Goal: Task Accomplishment & Management: Manage account settings

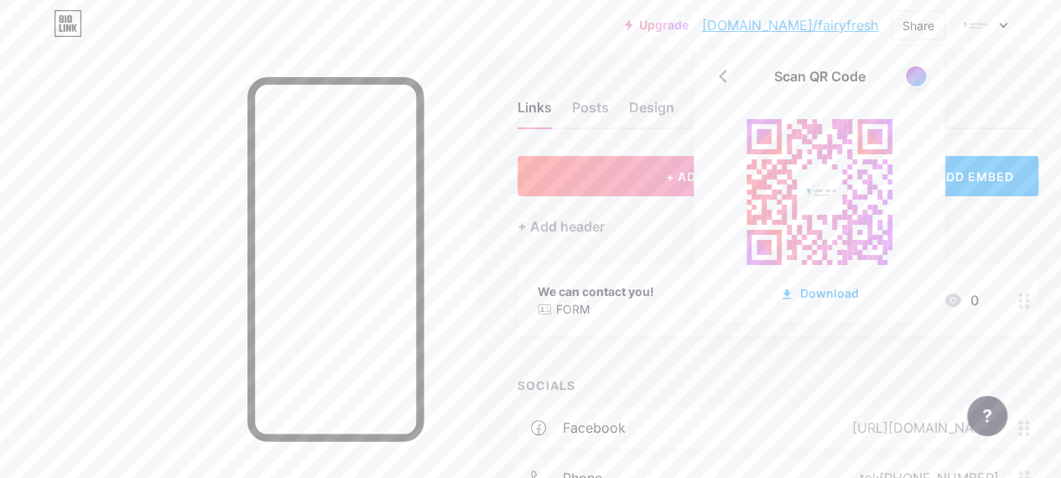
click at [1012, 80] on div "Links Posts Design Subscribers NEW Stats Settings" at bounding box center [777, 99] width 521 height 59
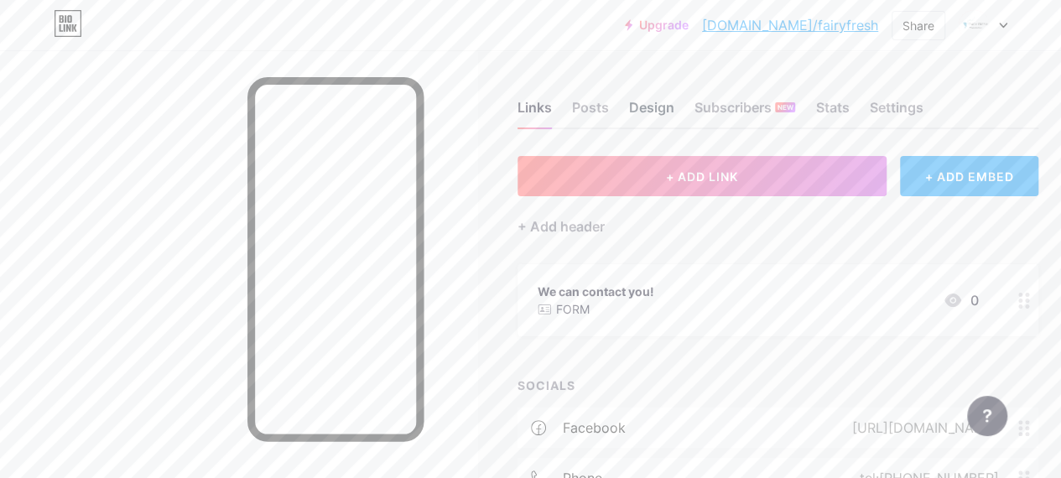
click at [644, 101] on div "Design" at bounding box center [651, 112] width 45 height 30
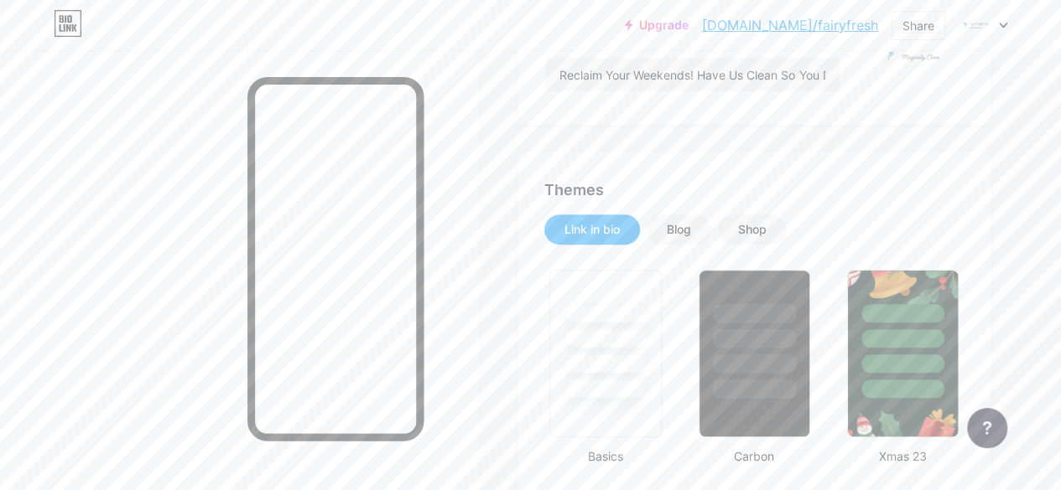
scroll to position [32, 0]
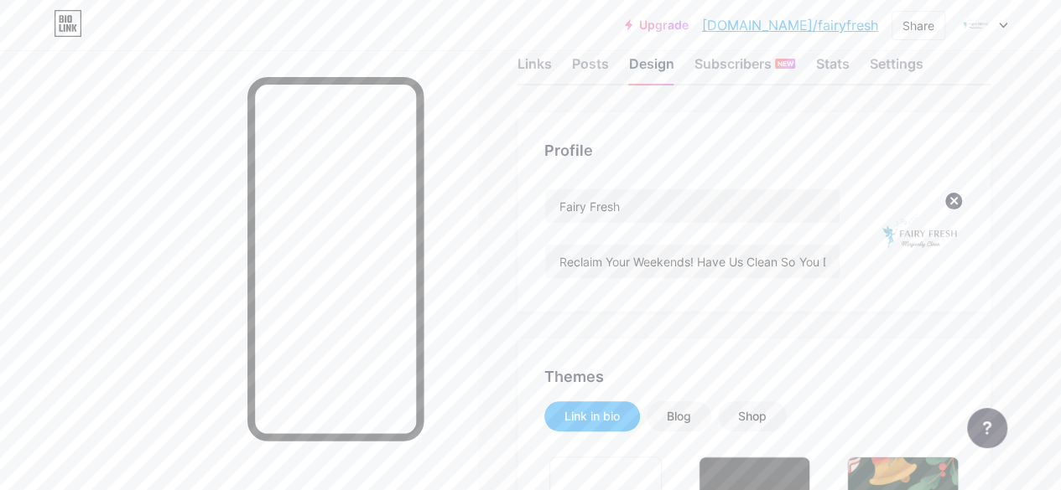
type input "#ff2e96"
type input "#000000"
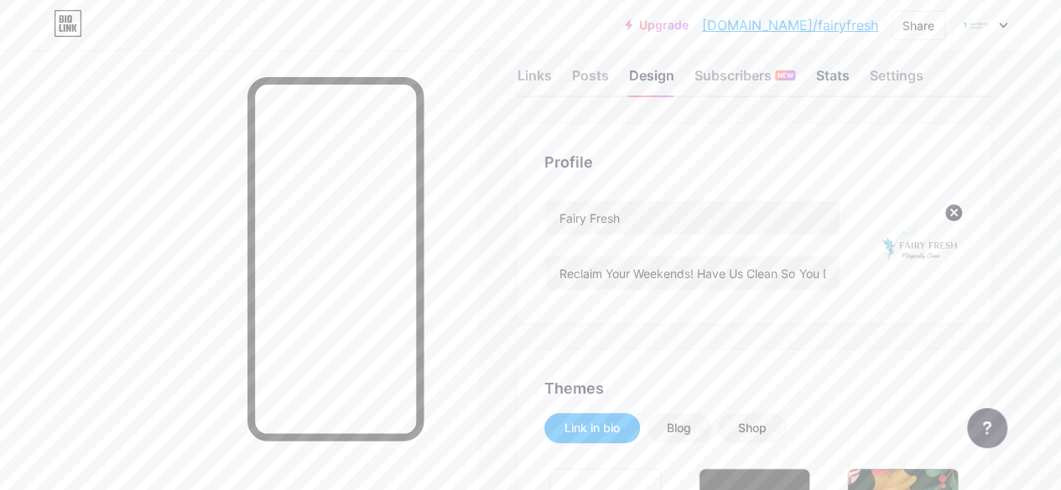
click at [837, 93] on div "Stats" at bounding box center [832, 80] width 34 height 30
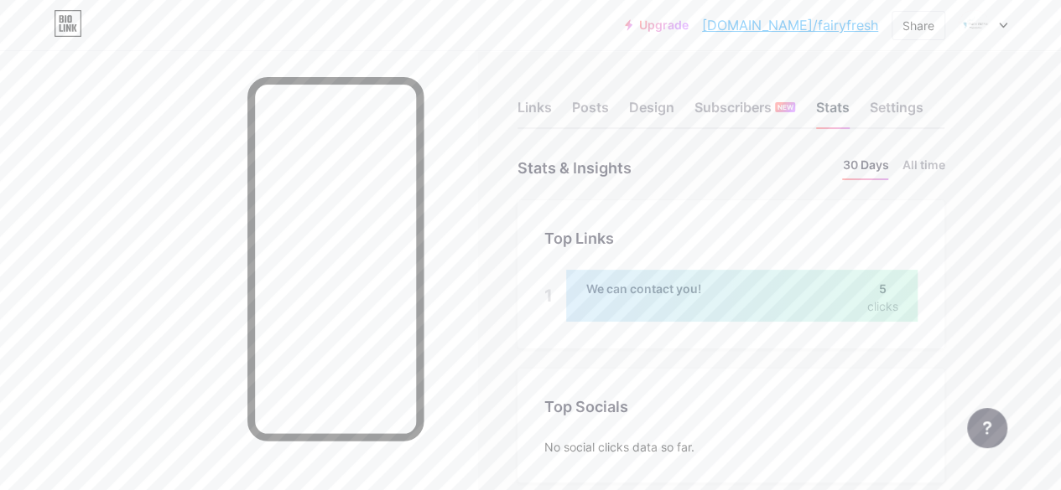
scroll to position [490, 1060]
click at [891, 105] on div "Settings" at bounding box center [896, 112] width 54 height 30
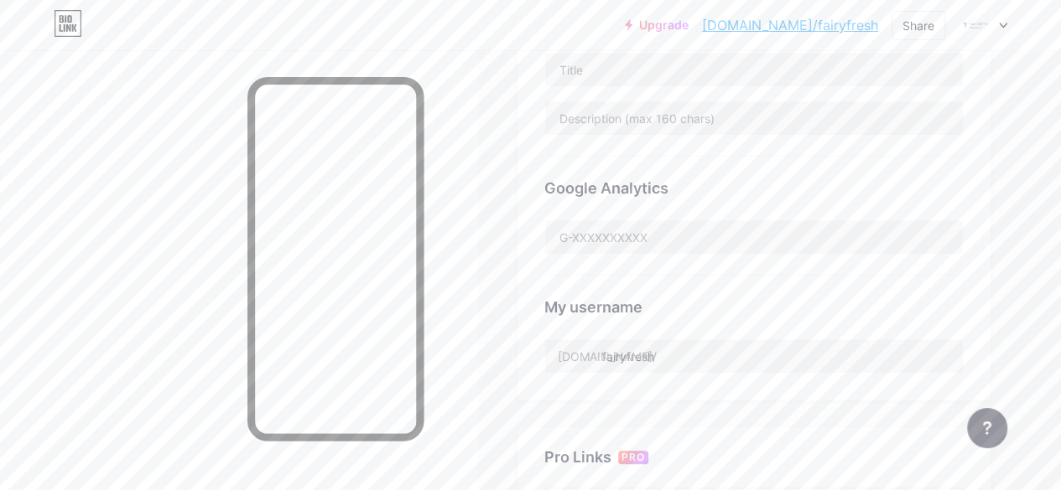
scroll to position [446, 0]
click at [654, 249] on input "text" at bounding box center [754, 238] width 418 height 34
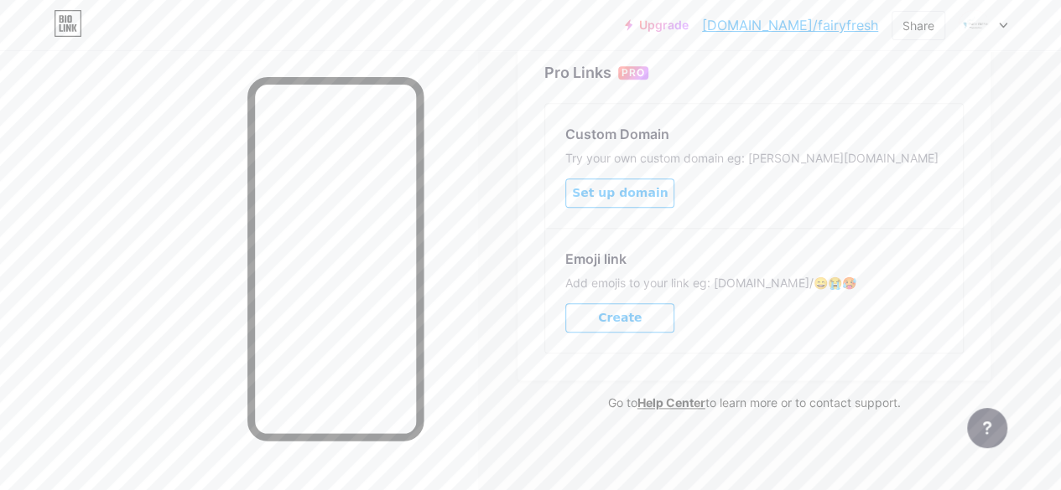
scroll to position [555, 0]
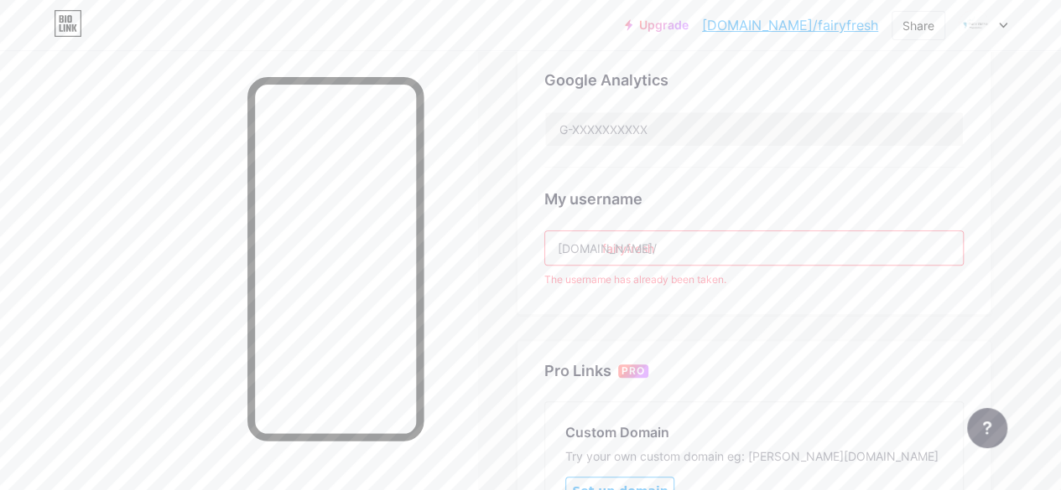
drag, startPoint x: 709, startPoint y: 189, endPoint x: 545, endPoint y: 213, distance: 166.1
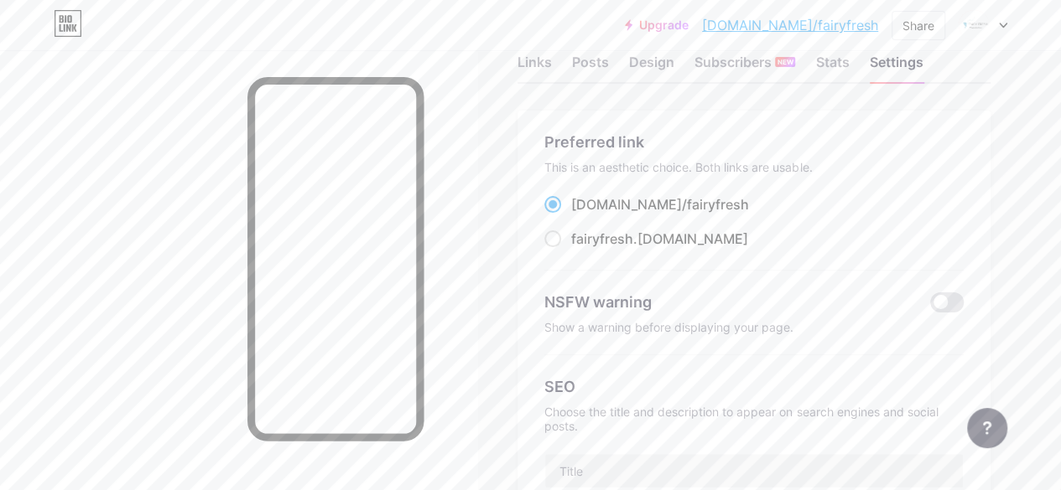
scroll to position [0, 0]
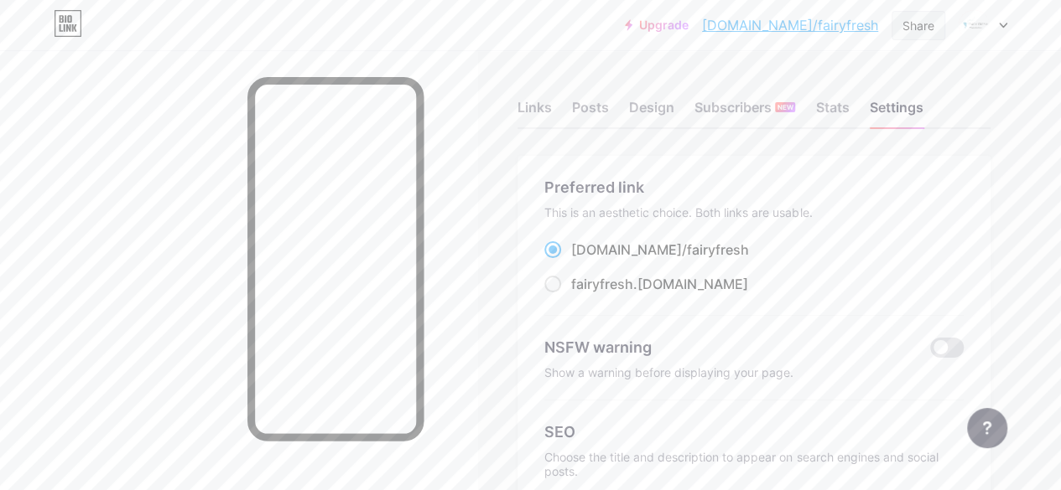
click at [931, 26] on div "Share" at bounding box center [918, 26] width 32 height 18
click at [798, 121] on div "Get my QR code" at bounding box center [800, 127] width 105 height 20
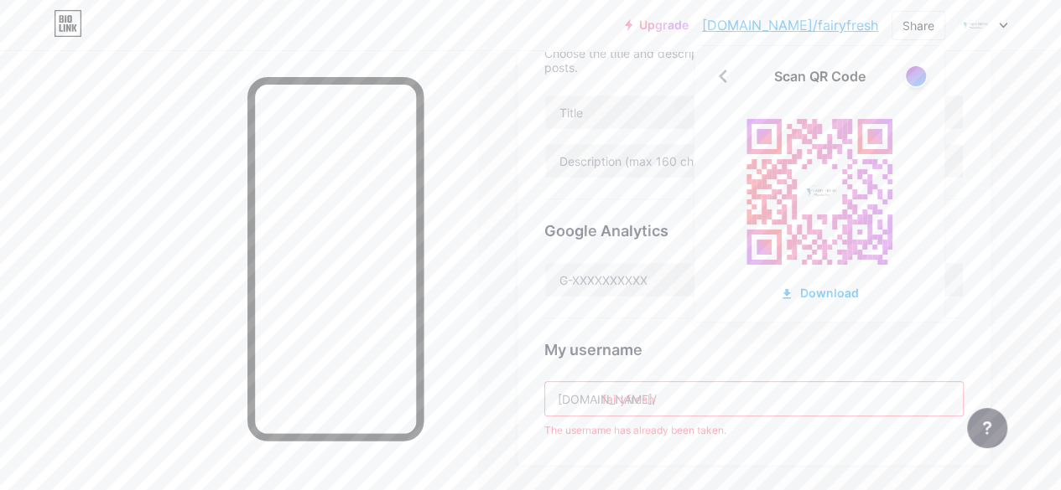
scroll to position [429, 0]
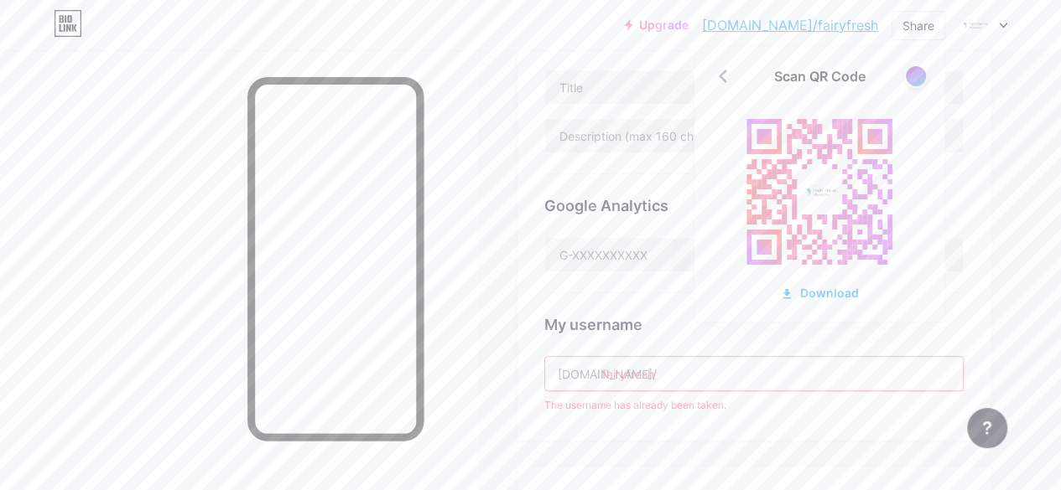
click at [634, 65] on div "SEO Choose the title and description to appear on search engines and social pos…" at bounding box center [753, 72] width 419 height 203
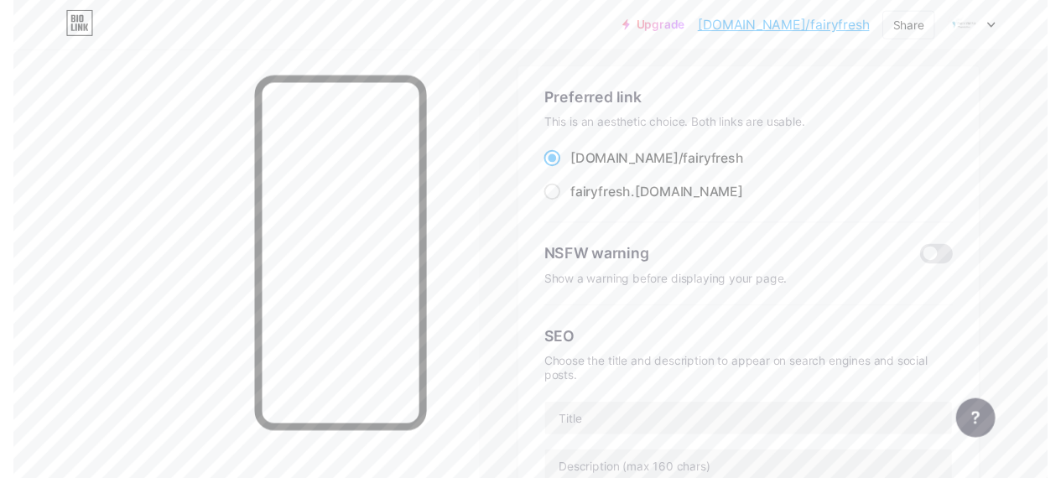
scroll to position [0, 0]
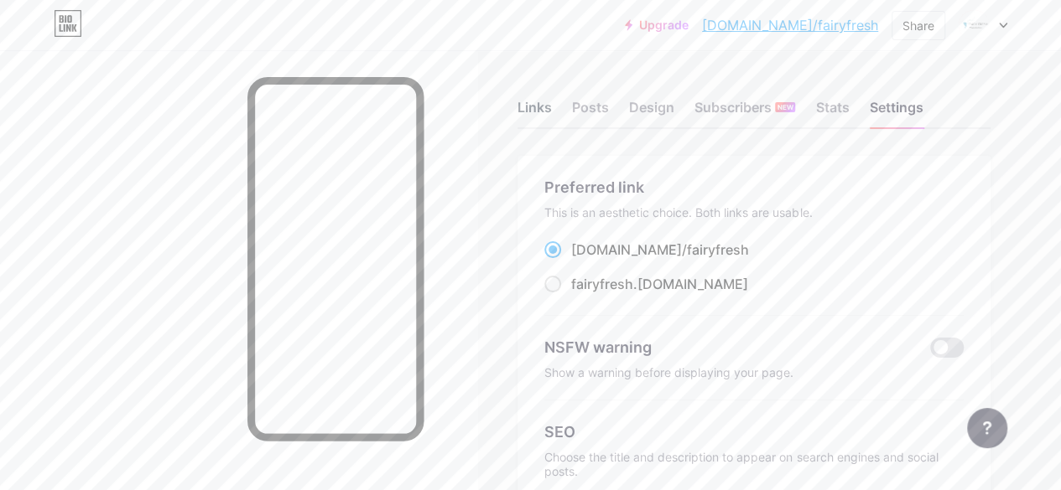
click at [550, 116] on div "Links" at bounding box center [534, 112] width 34 height 30
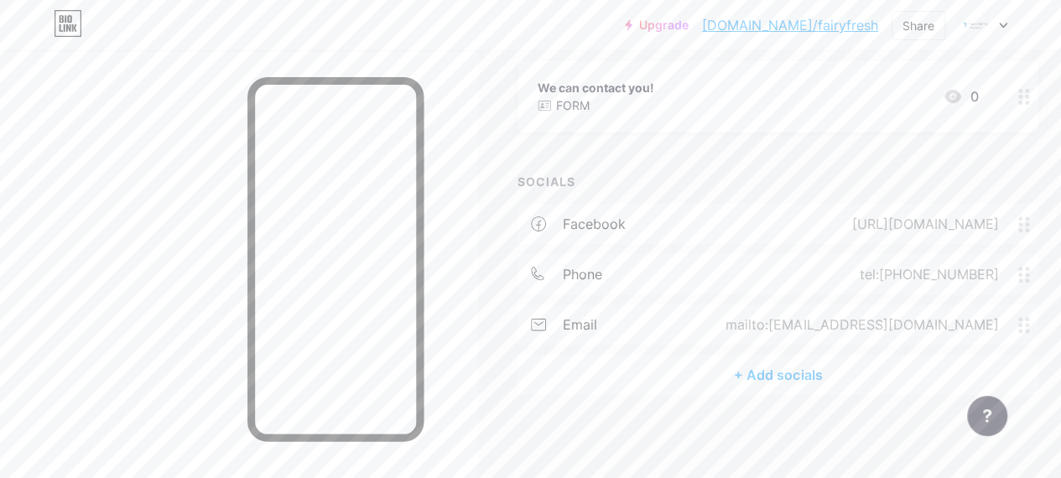
click at [550, 116] on div "We can contact you! FORM 0" at bounding box center [777, 96] width 521 height 72
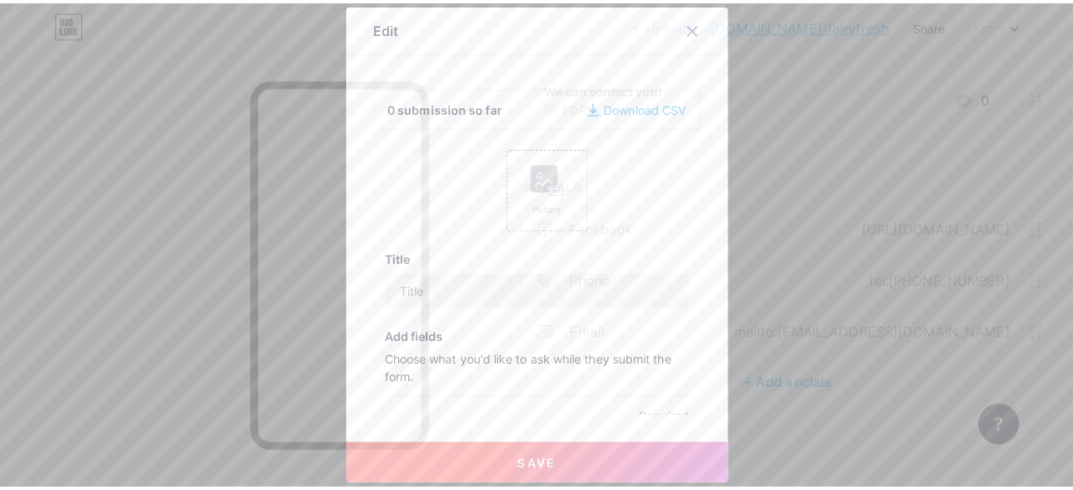
scroll to position [191, 0]
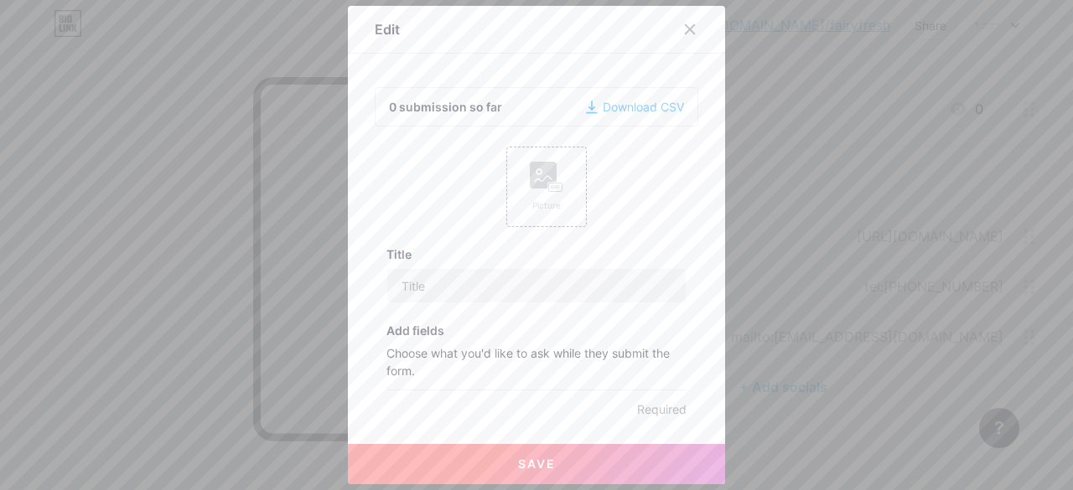
type input "We can contact you!"
checkbox input "true"
type input "[EMAIL_ADDRESS][DOMAIN_NAME]"
type textarea "Thank you for contacting Fairy Fresh! We will be responding to your message wit…"
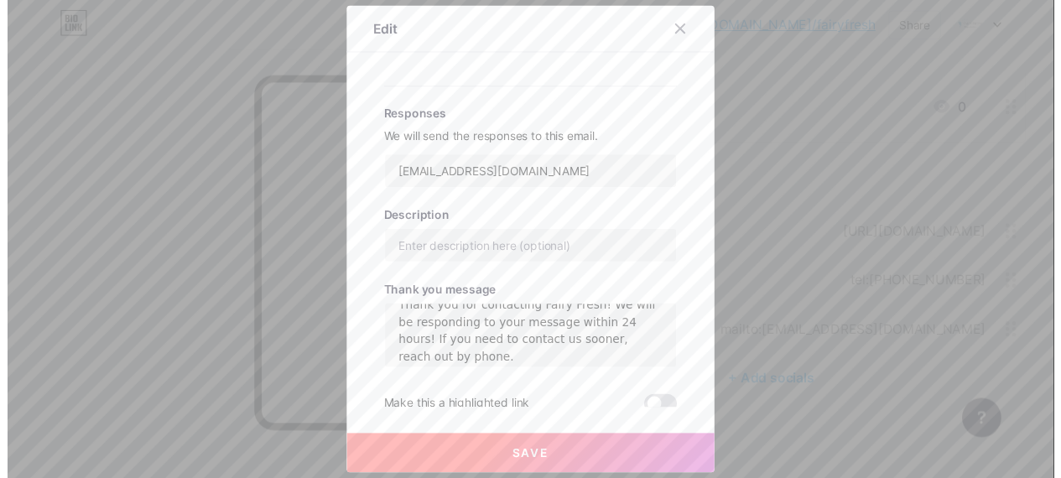
scroll to position [610, 0]
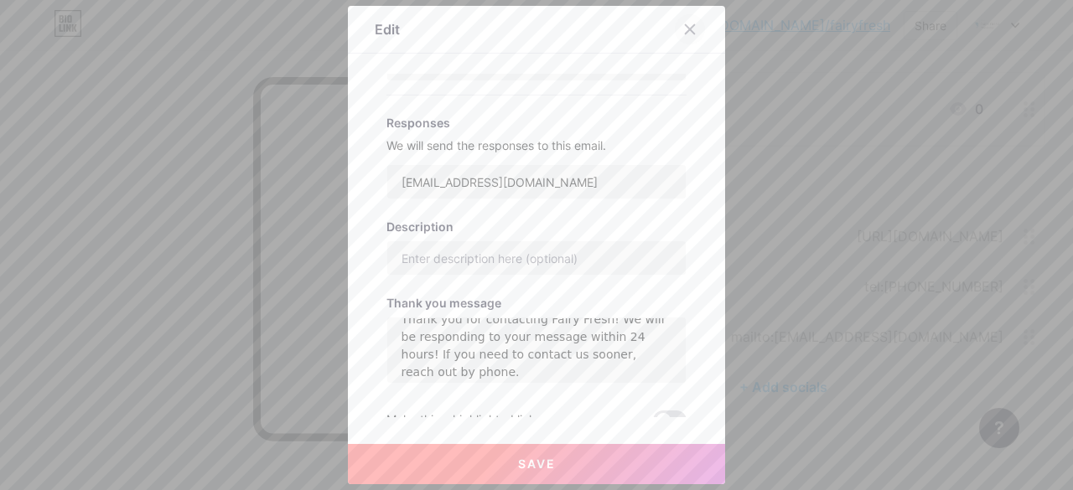
click at [686, 30] on icon at bounding box center [690, 29] width 9 height 9
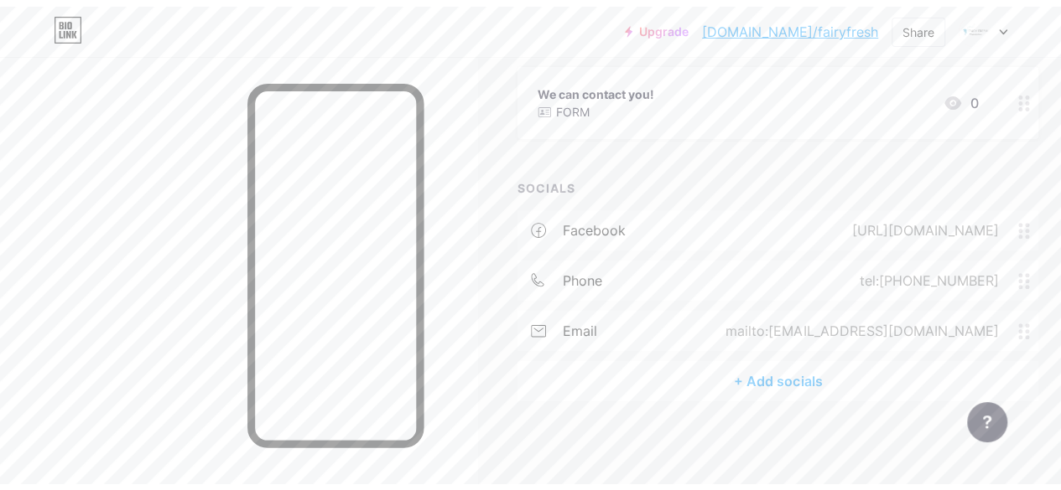
scroll to position [0, 0]
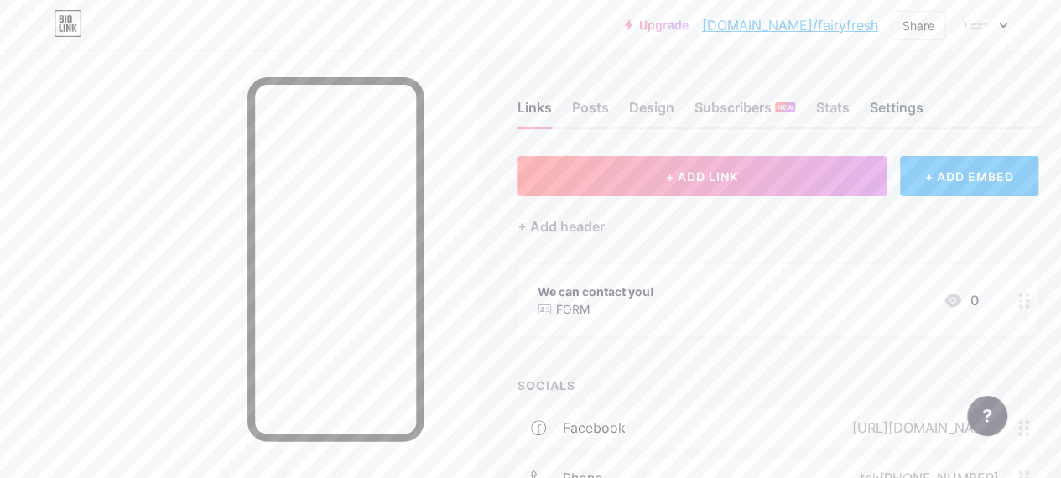
click at [910, 100] on div "Settings" at bounding box center [896, 112] width 54 height 30
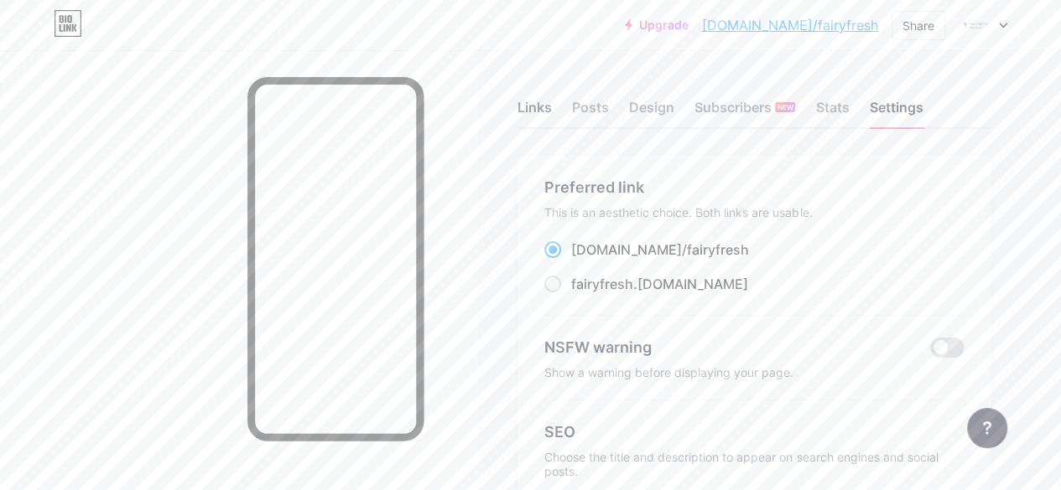
click at [543, 109] on div "Links" at bounding box center [534, 112] width 34 height 30
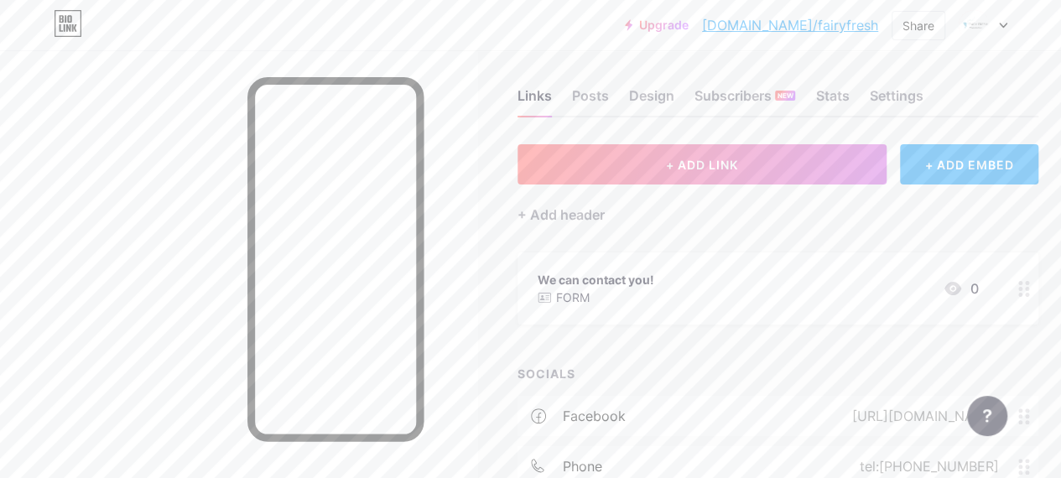
scroll to position [11, 0]
click at [667, 89] on div "Design" at bounding box center [651, 101] width 45 height 30
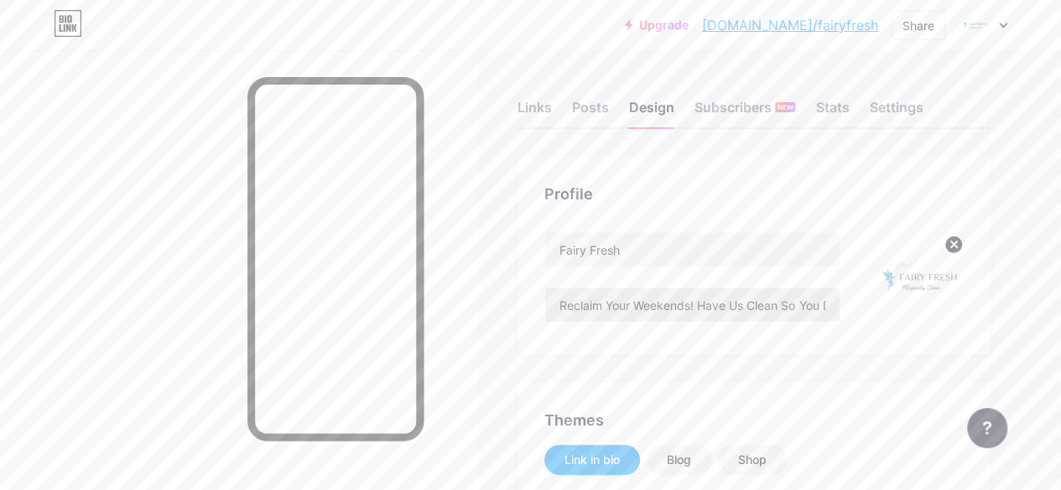
type input "#ff2e96"
type input "#000000"
click at [630, 294] on input "Reclaim Your Weekends! Have Us Clean So You Don't Have To!" at bounding box center [692, 305] width 294 height 34
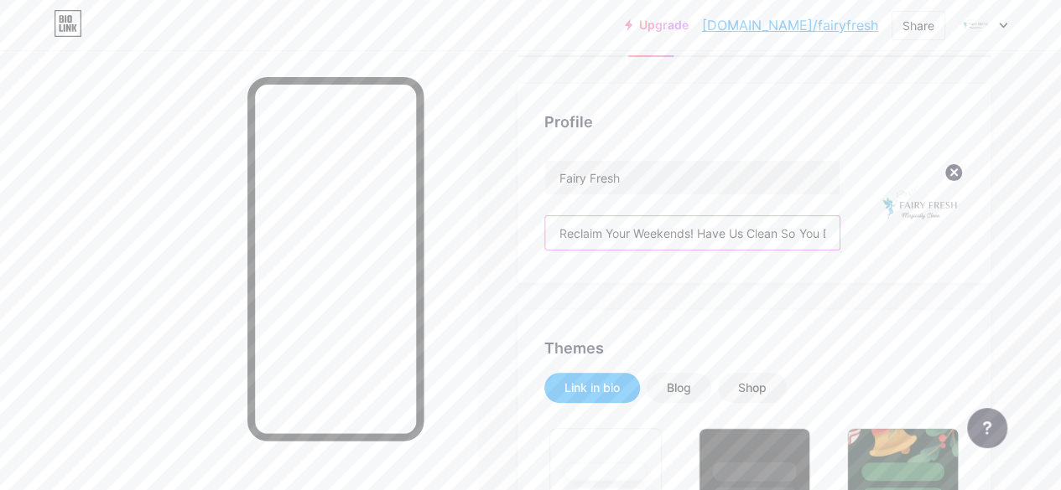
scroll to position [73, 0]
click at [703, 231] on input "Reclaim Your Weekends! Have Us Clean So You Don't Have To!" at bounding box center [692, 232] width 294 height 34
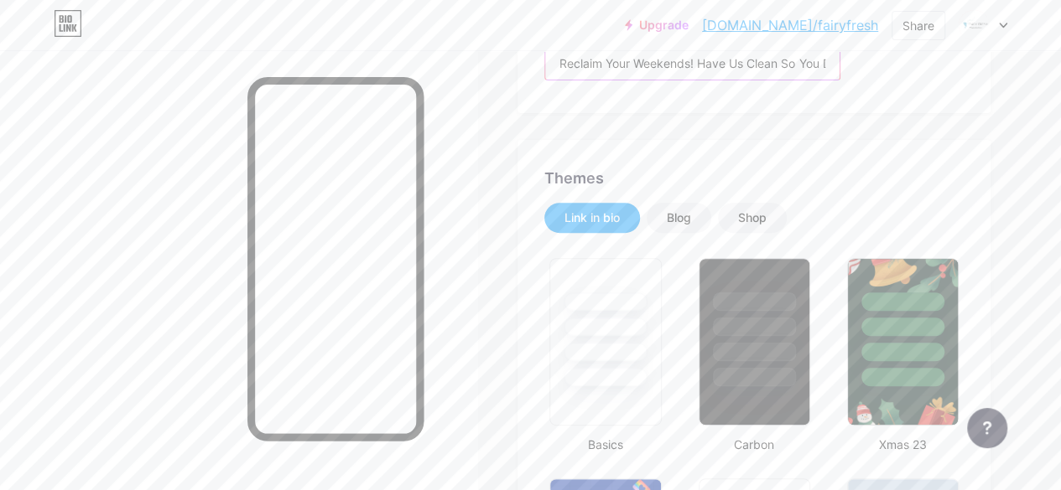
scroll to position [246, 0]
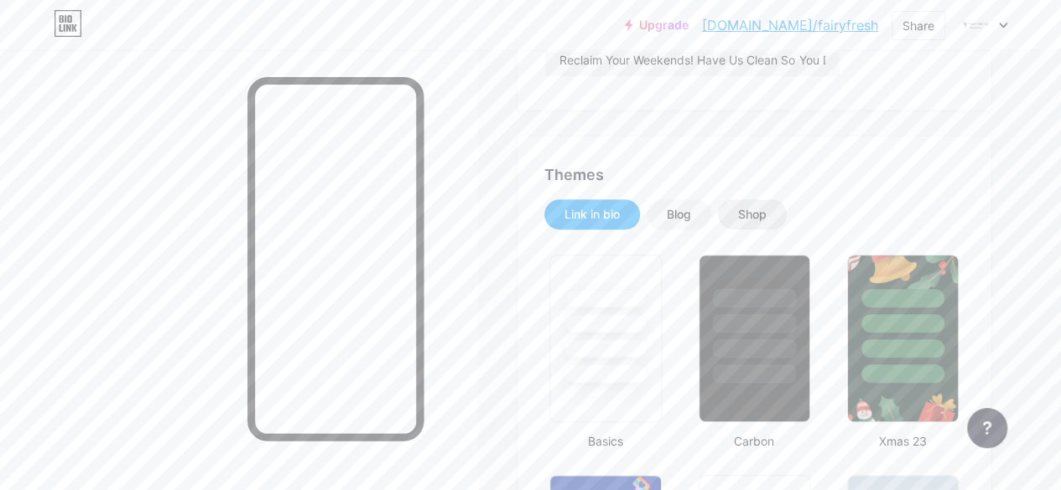
click at [758, 204] on div "Shop" at bounding box center [752, 215] width 69 height 30
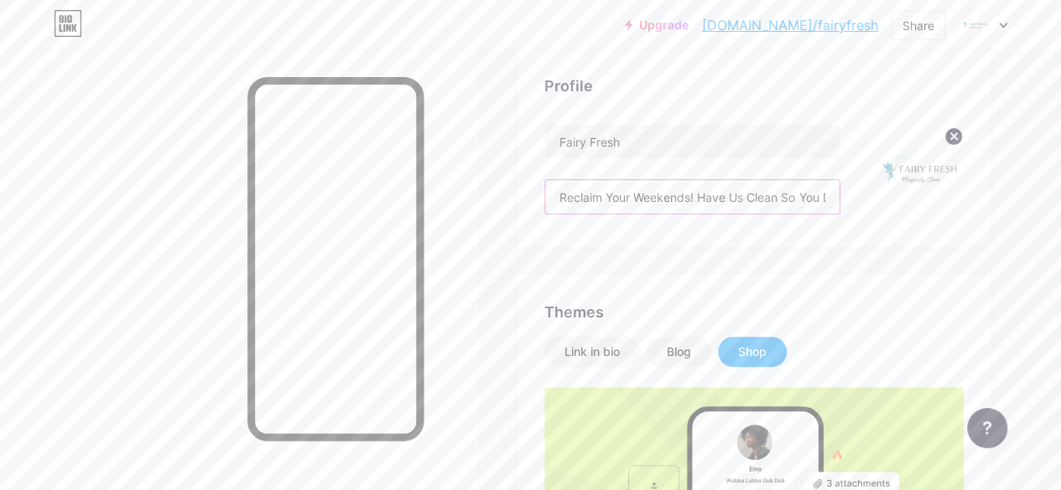
scroll to position [0, 85]
drag, startPoint x: 703, startPoint y: 190, endPoint x: 942, endPoint y: 207, distance: 239.5
click at [942, 207] on div "Fairy Fresh Reclaim Your Weekends! Have Us Clean So You Don't Have To!" at bounding box center [753, 172] width 419 height 96
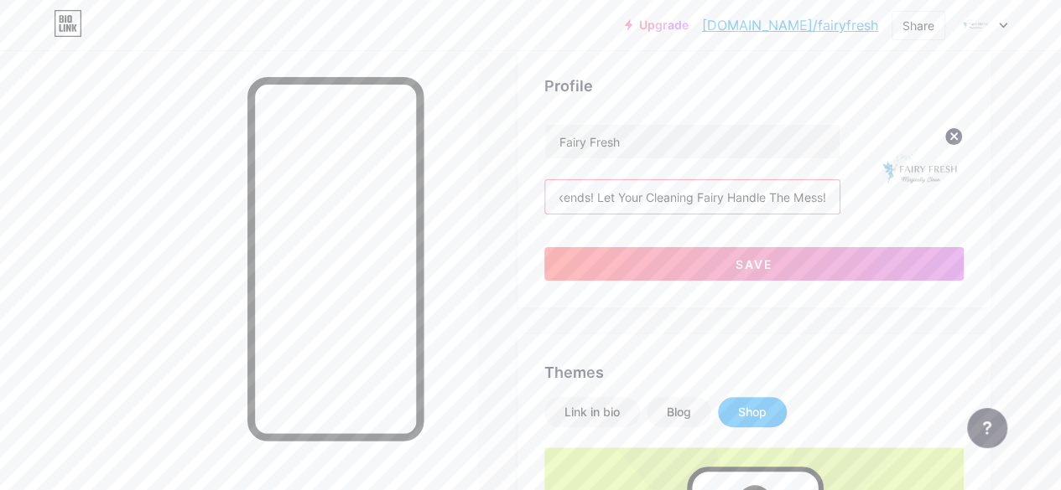
scroll to position [0, 109]
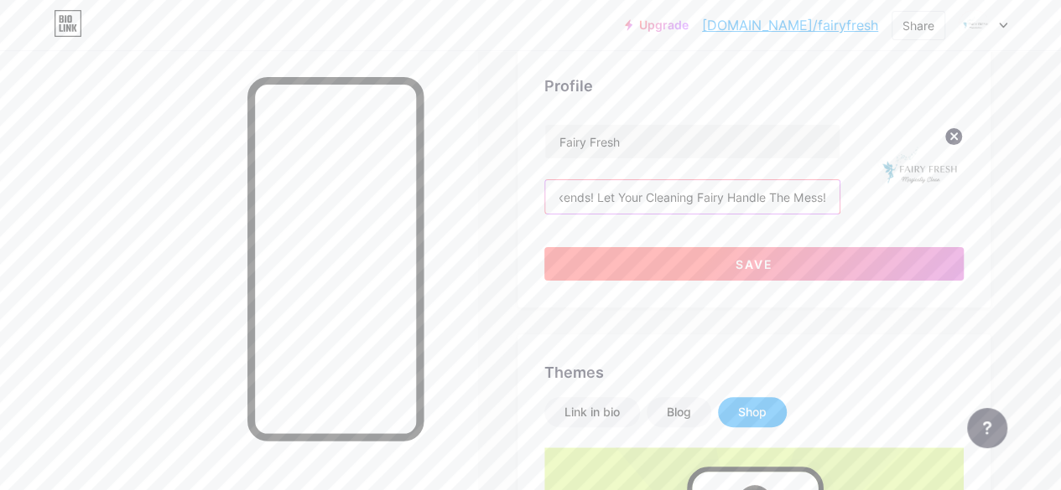
type input "Reclaim Your Weekends! Let Your Cleaning Fairy Handle The Mess!"
click at [820, 267] on button "Save" at bounding box center [753, 264] width 419 height 34
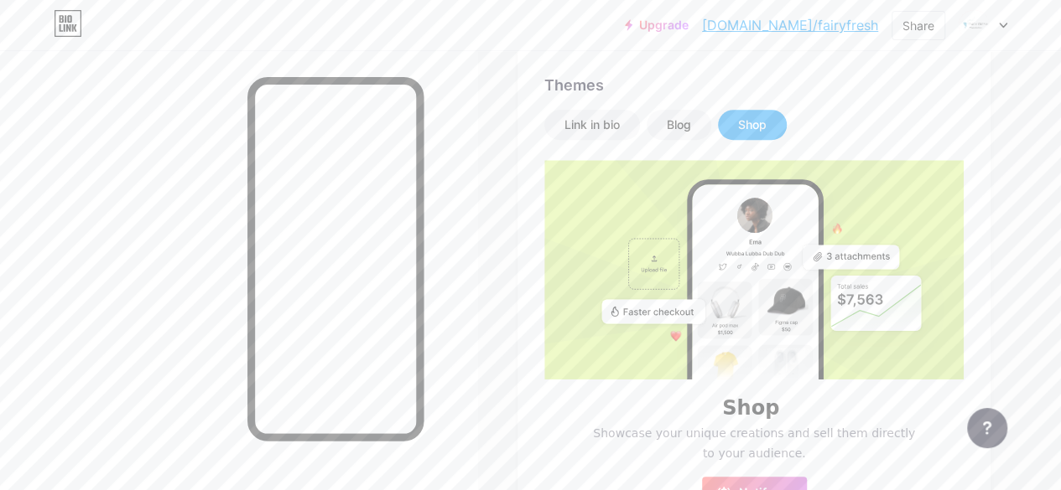
scroll to position [321, 0]
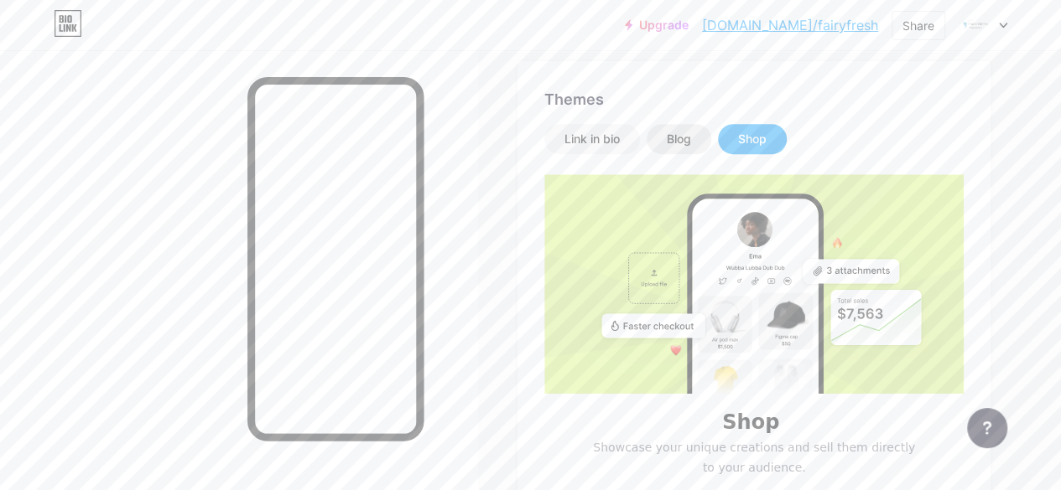
click at [675, 150] on div "Blog" at bounding box center [678, 139] width 65 height 30
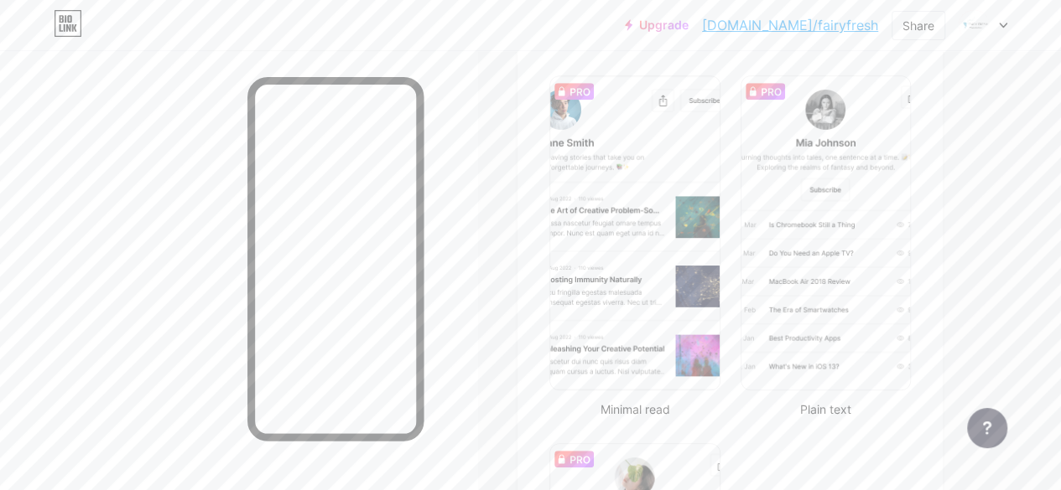
scroll to position [316, 0]
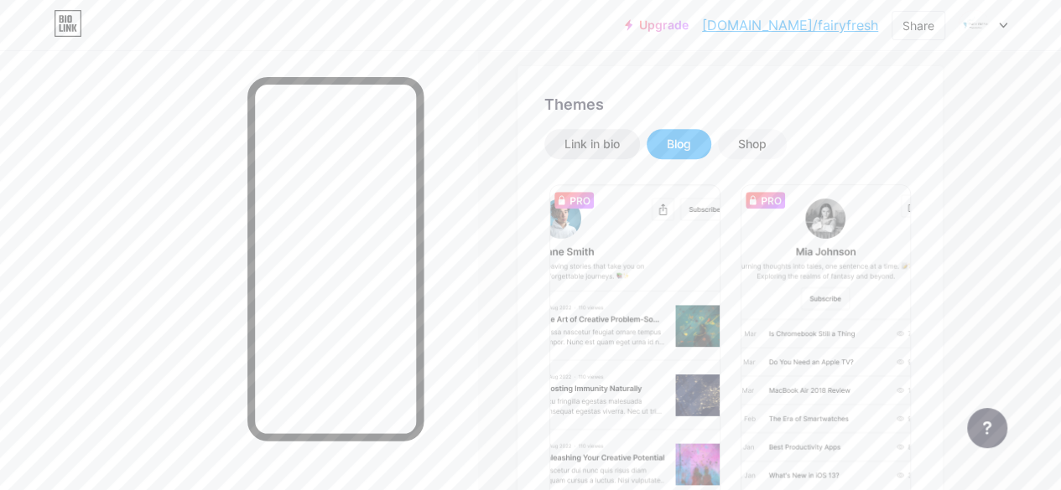
click at [615, 152] on div "Link in bio" at bounding box center [591, 144] width 55 height 17
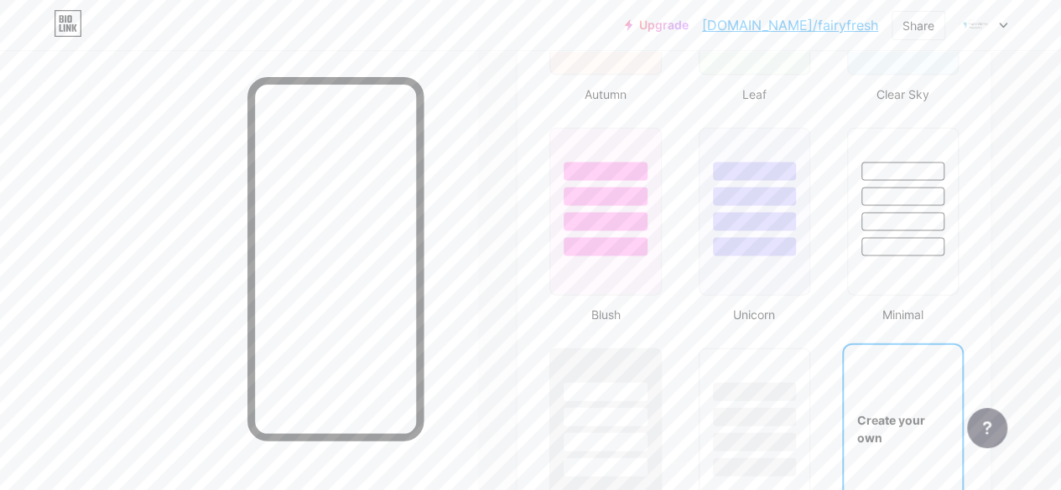
scroll to position [1694, 0]
click at [624, 216] on div at bounding box center [606, 223] width 86 height 19
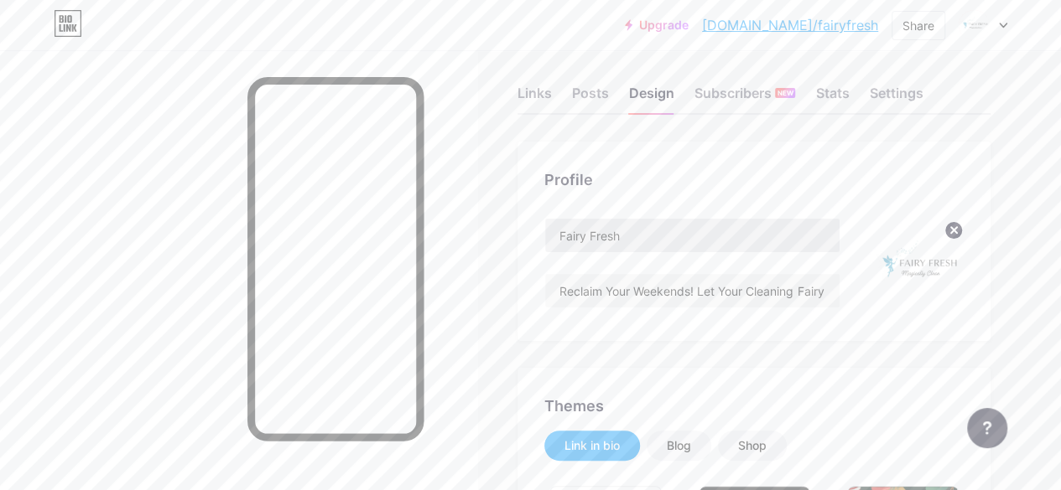
scroll to position [164, 0]
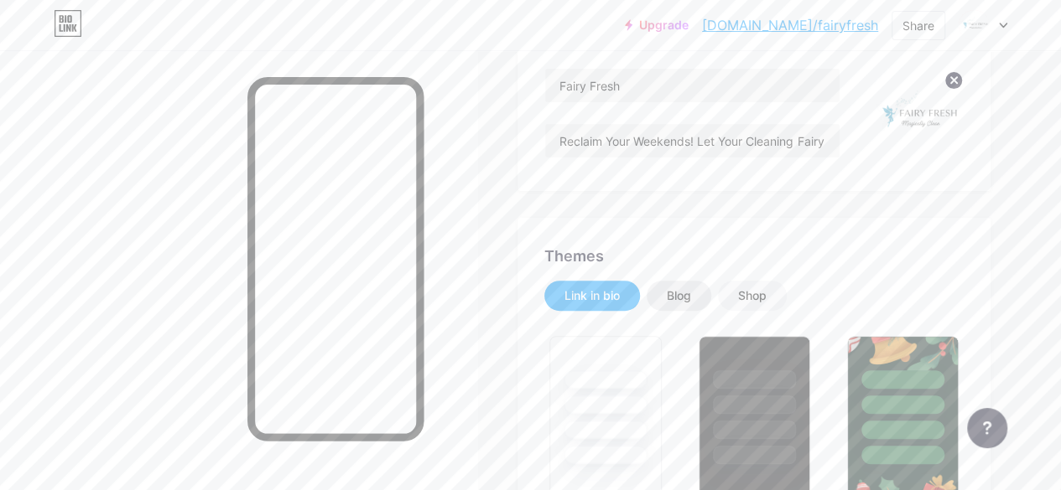
click at [680, 284] on div "Blog" at bounding box center [678, 296] width 65 height 30
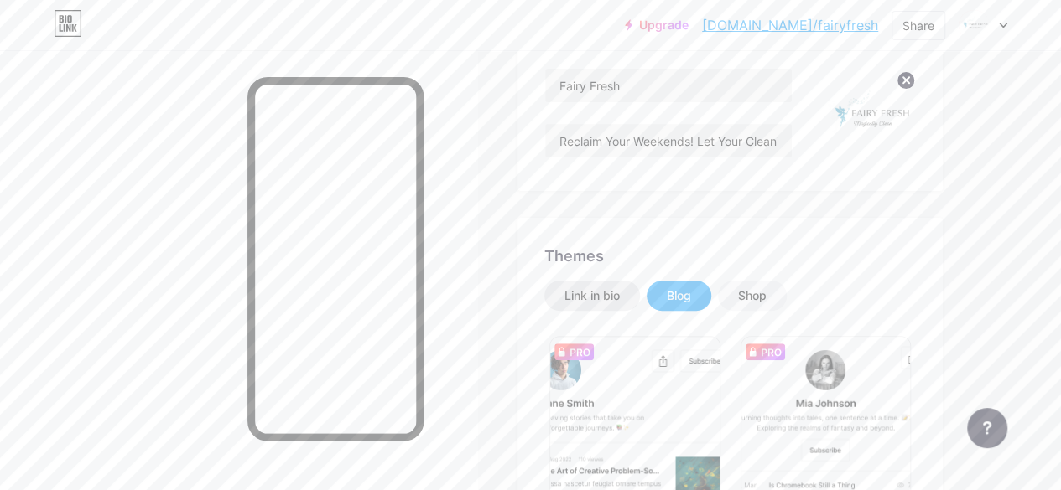
click at [605, 288] on div "Link in bio" at bounding box center [591, 296] width 55 height 17
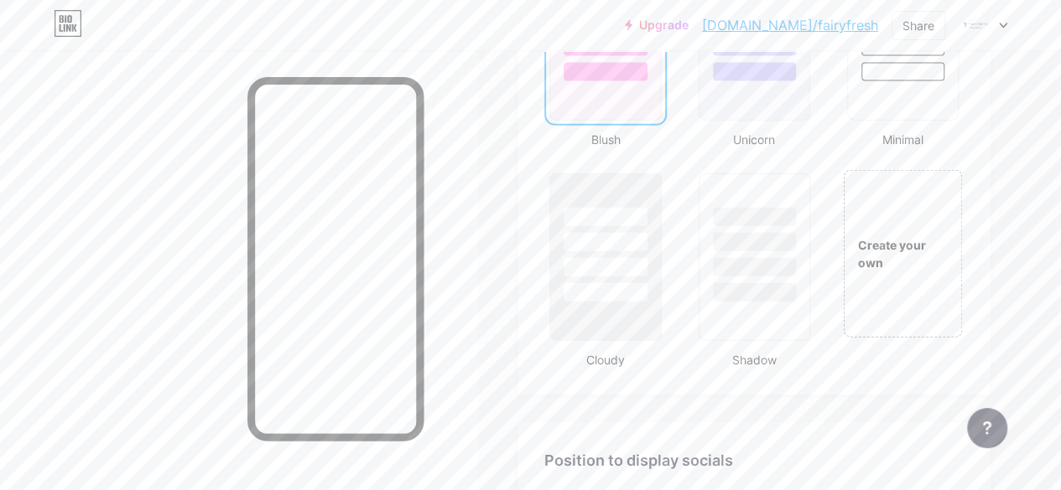
scroll to position [1865, 0]
click at [857, 292] on div "Create your own" at bounding box center [903, 258] width 122 height 173
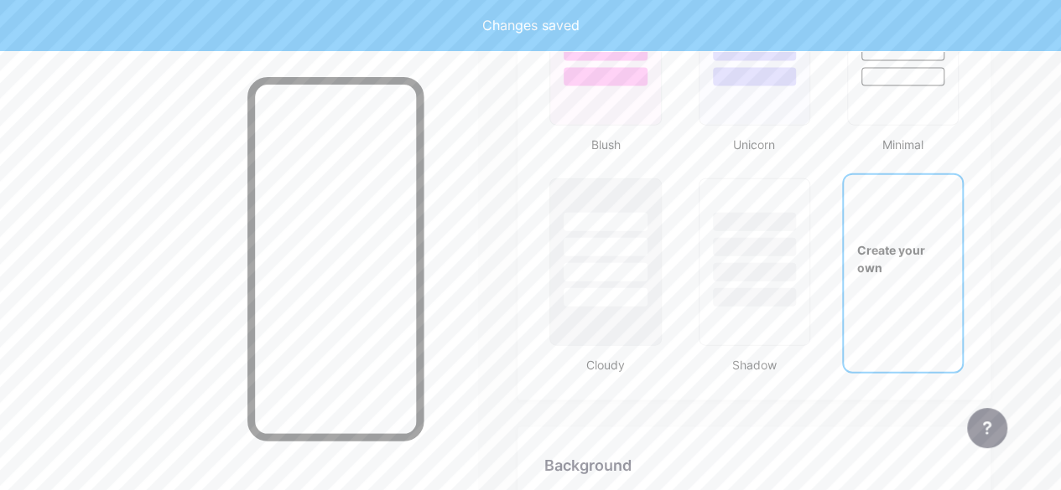
type input "#ffffff"
type input "#000000"
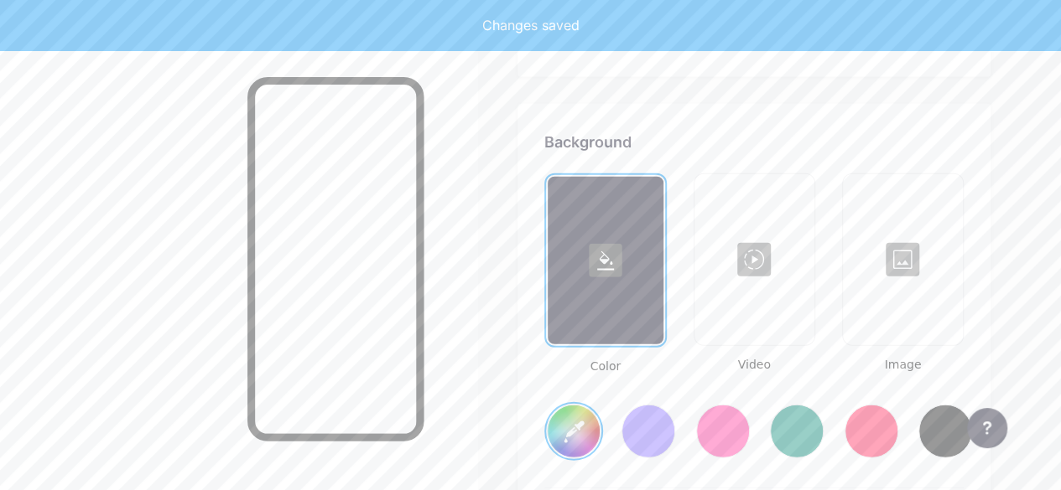
scroll to position [2226, 0]
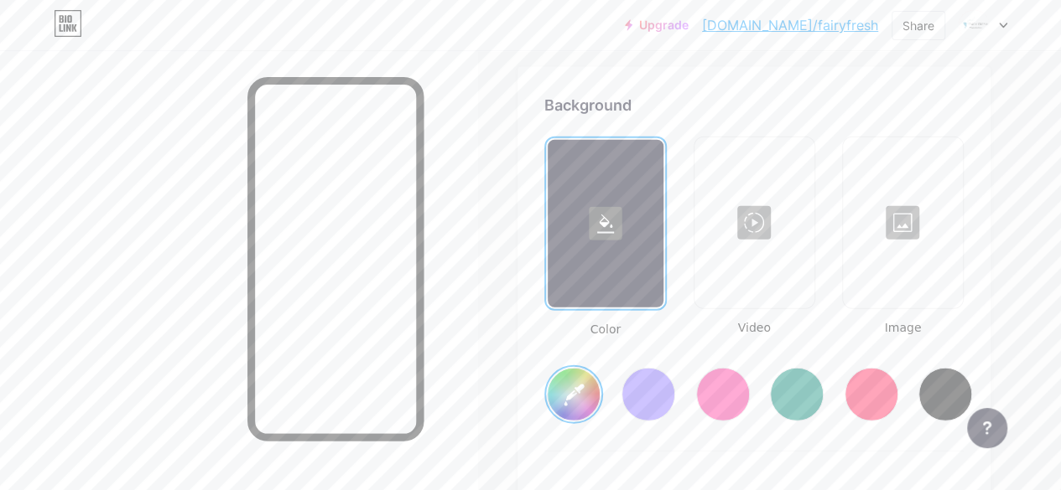
click at [719, 390] on div at bounding box center [723, 395] width 54 height 54
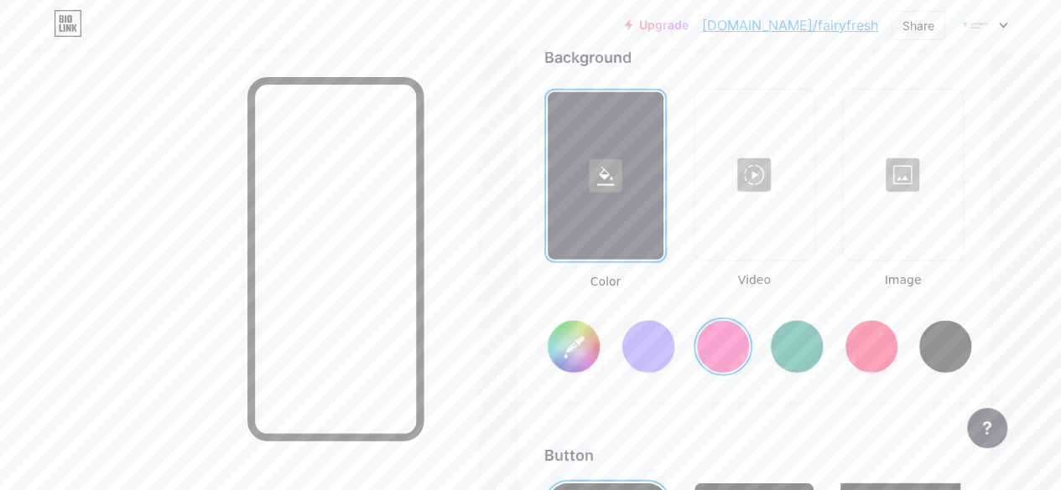
scroll to position [2275, 0]
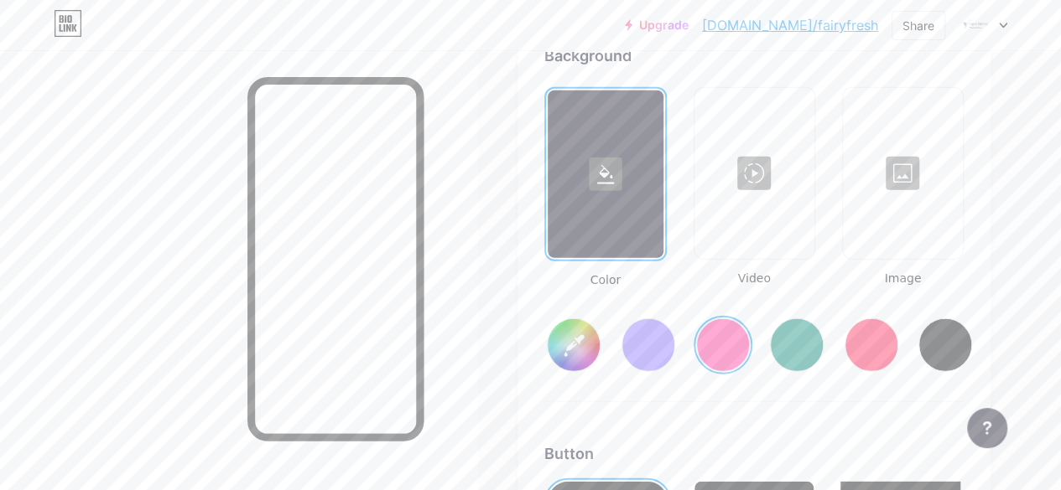
click at [604, 184] on icon at bounding box center [605, 174] width 17 height 19
click at [717, 330] on div at bounding box center [723, 346] width 54 height 54
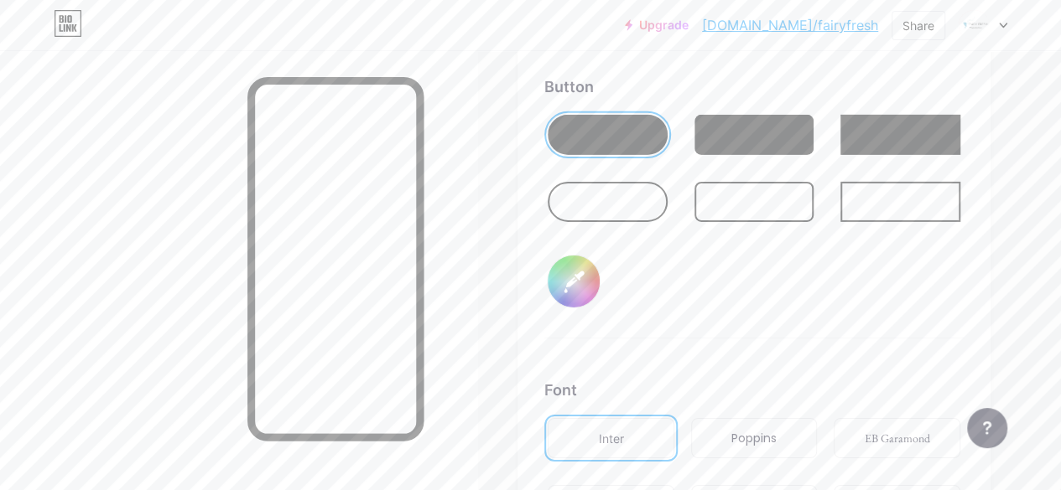
scroll to position [2643, 0]
click at [576, 284] on input "#000000" at bounding box center [573, 282] width 52 height 52
type input "#ff2e96"
type input "#09a4f1"
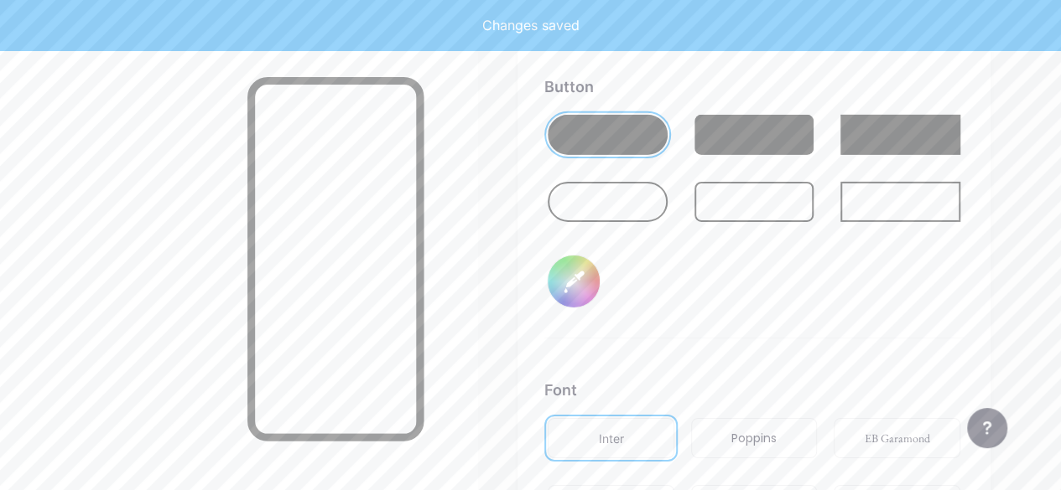
type input "#ff2e96"
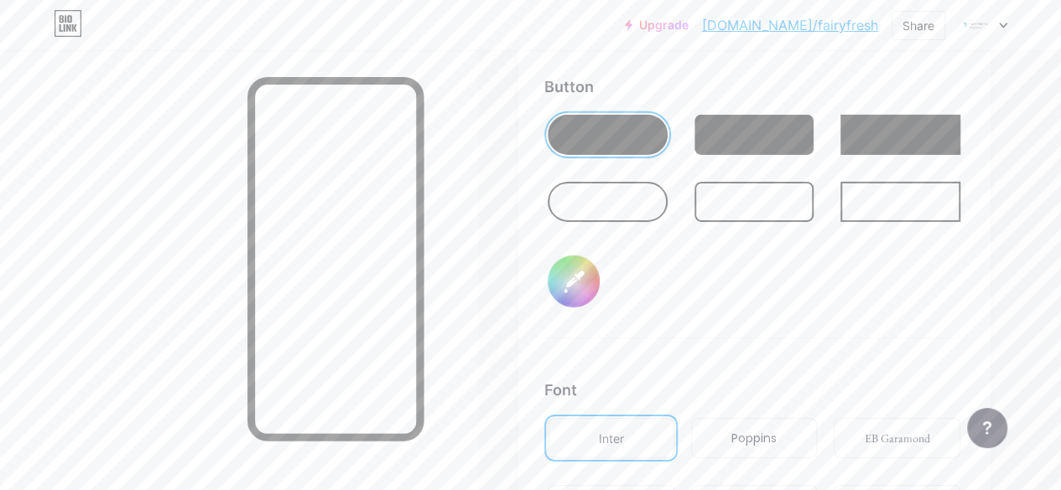
type input "#09a4f1"
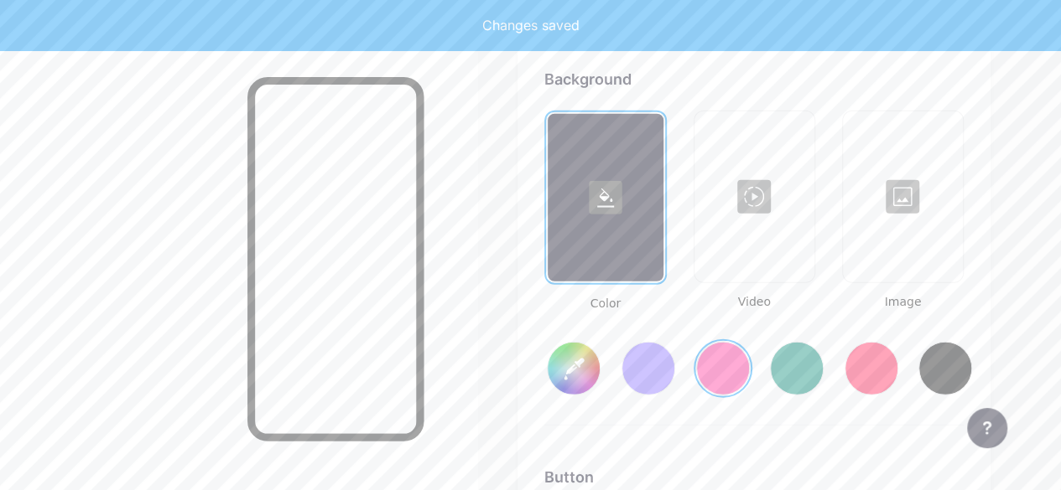
scroll to position [2254, 0]
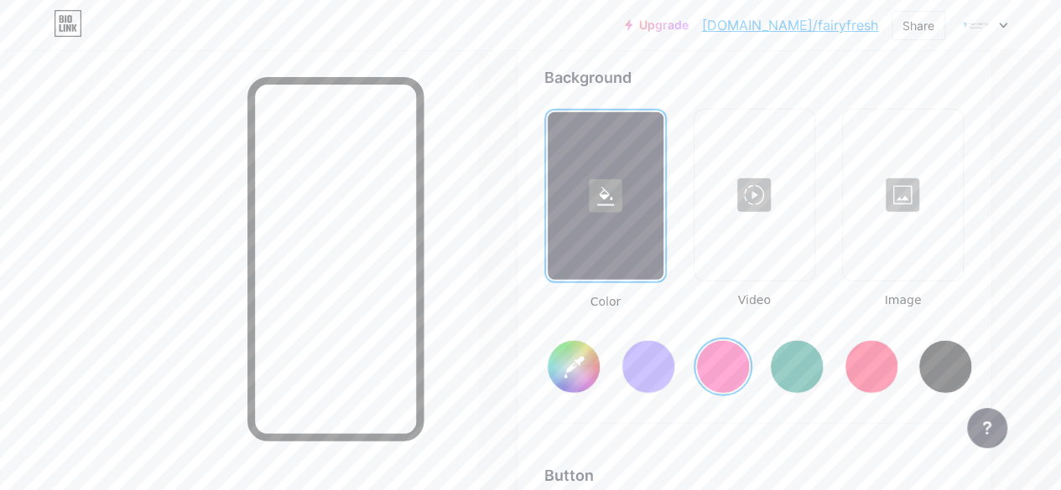
click at [582, 353] on input "#ff2e96" at bounding box center [573, 367] width 52 height 52
click at [573, 365] on input "#7495e2" at bounding box center [573, 367] width 52 height 52
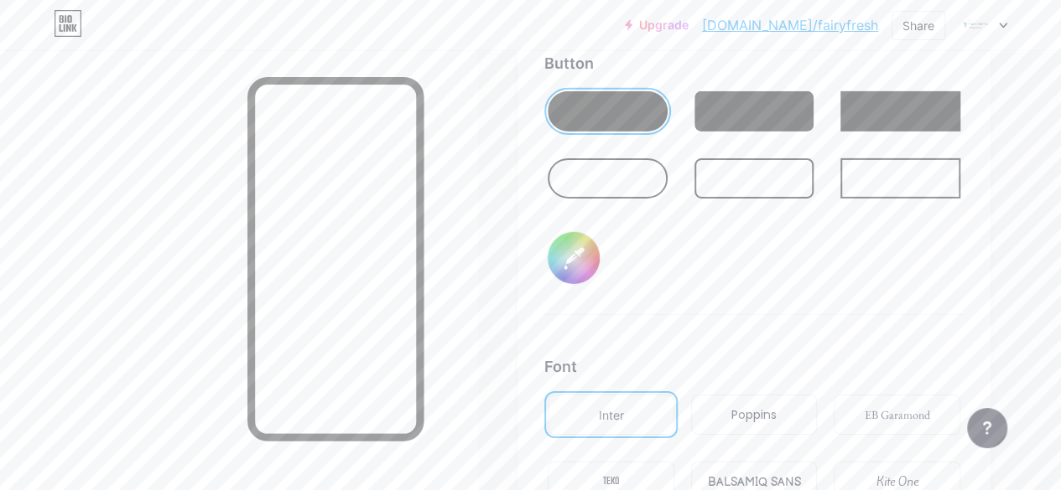
scroll to position [2658, 0]
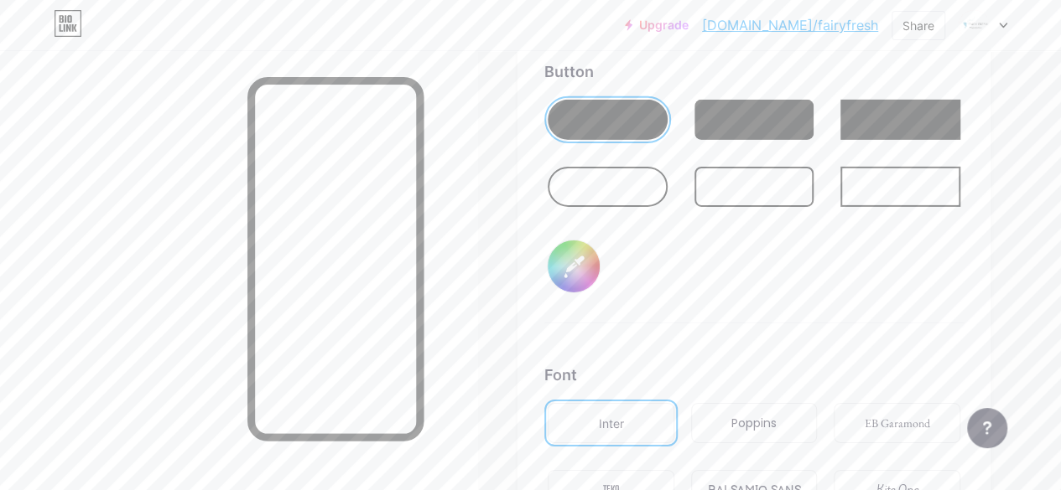
click at [587, 283] on input "#09a4f1" at bounding box center [573, 267] width 52 height 52
type input "#50a8c8"
type input "#a809f1"
type input "#50a8c8"
type input "#b309f1"
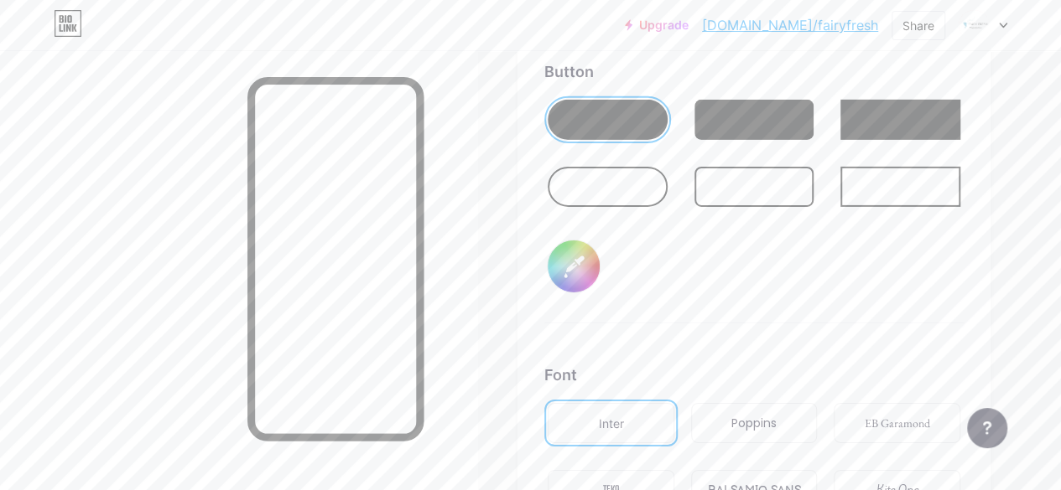
type input "#50a8c8"
type input "#d609f1"
type input "#50a8c8"
type input "#f109d2"
type input "#50a8c8"
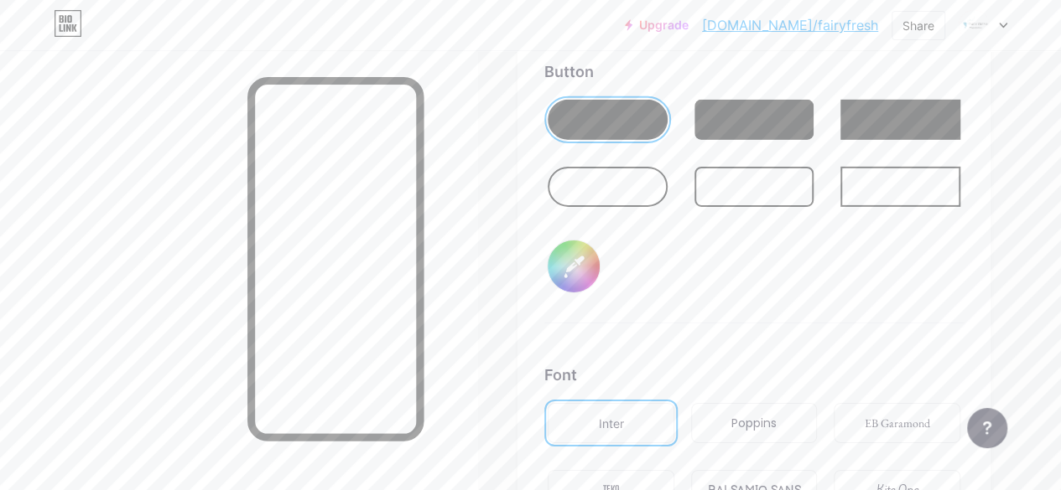
type input "#f1099c"
type input "#50a8c8"
type input "#f1095a"
type input "#50a8c8"
type input "#f10909"
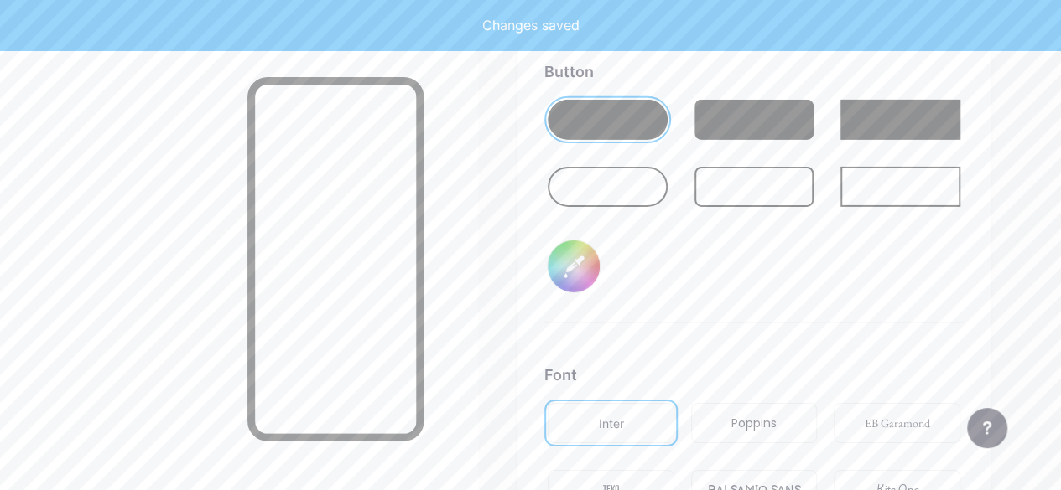
type input "#50a8c8"
type input "#f3eded"
type input "#50a8c8"
type input "#f4f0f0"
type input "#50a8c8"
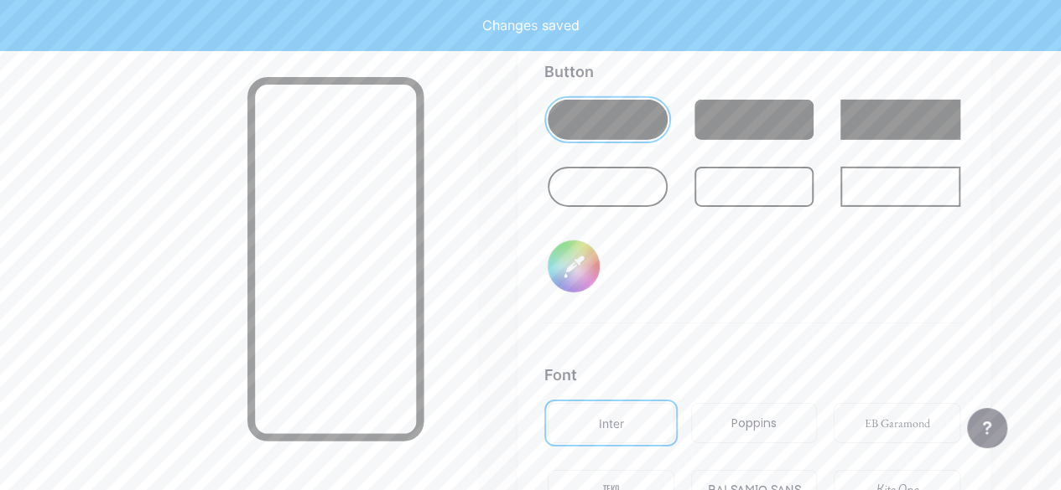
type input "#fafafa"
type input "#50a8c8"
type input "#ffffff"
type input "#50a8c8"
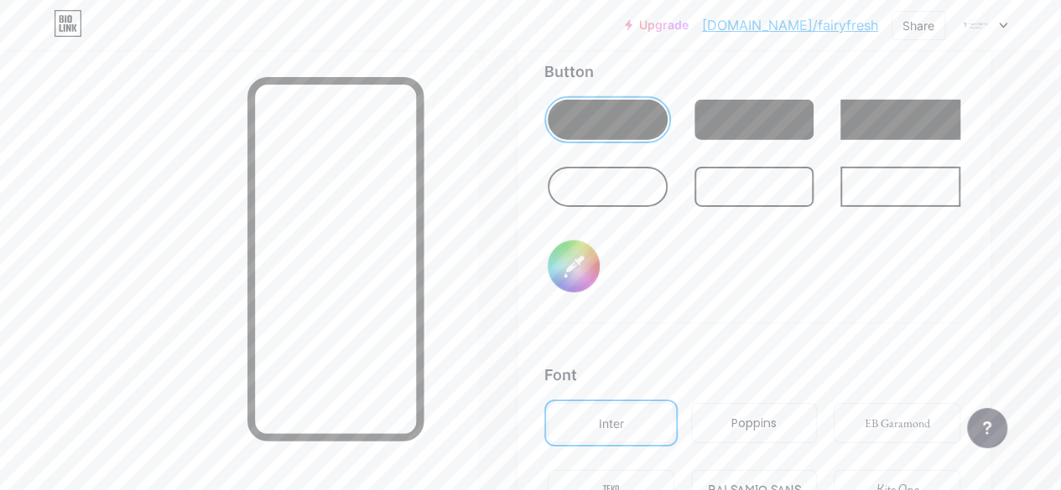
type input "#ffffff"
click at [664, 268] on div "Button #ffffff" at bounding box center [753, 191] width 419 height 263
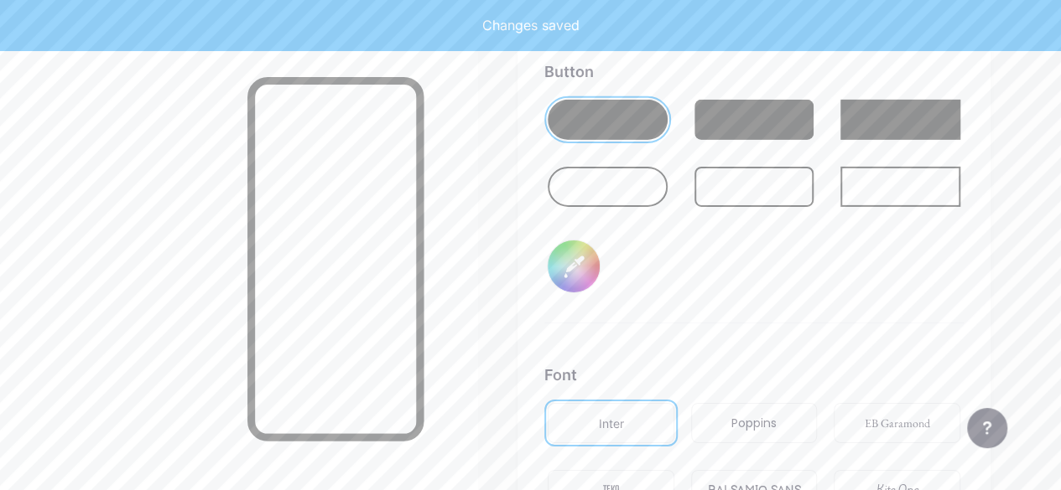
click at [732, 199] on div at bounding box center [754, 187] width 120 height 40
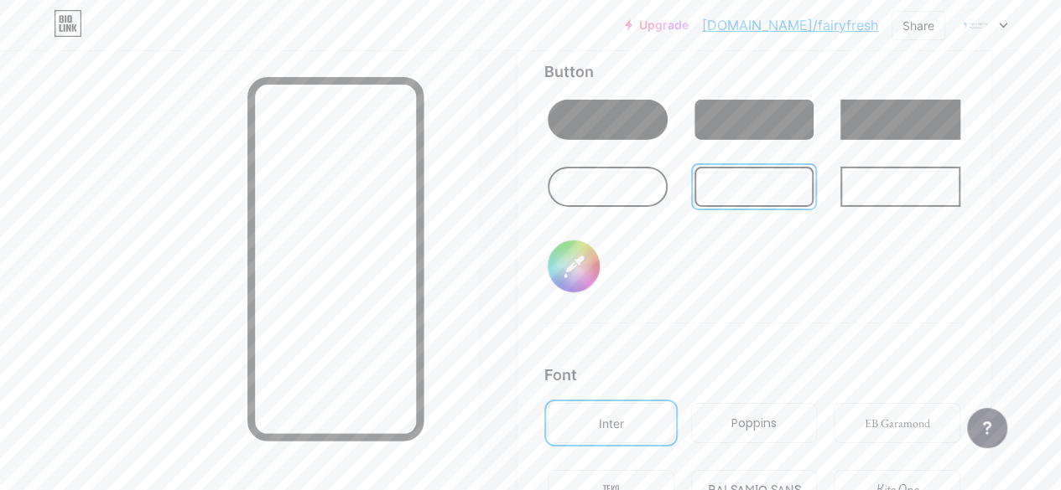
click at [622, 200] on div at bounding box center [607, 187] width 120 height 40
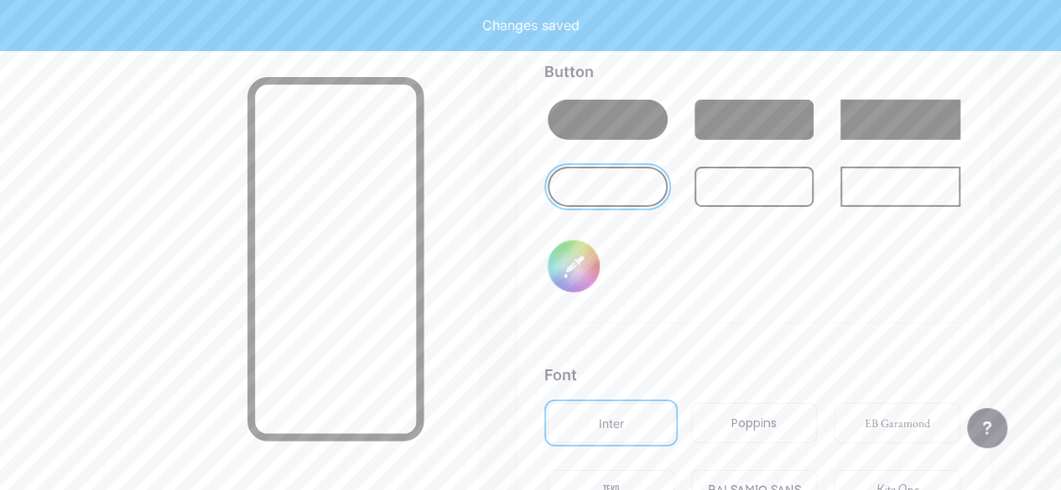
click at [622, 125] on div at bounding box center [607, 120] width 120 height 40
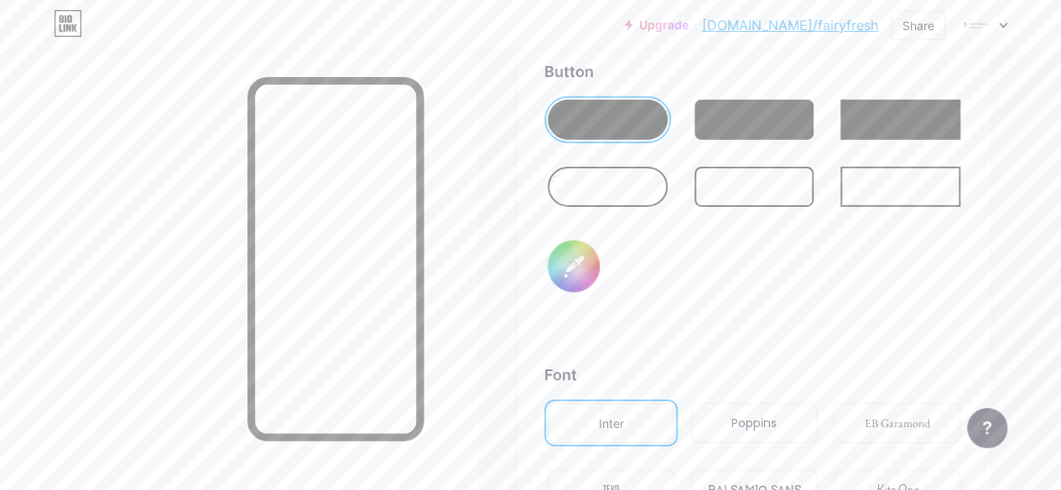
click at [649, 178] on div at bounding box center [607, 187] width 120 height 40
click at [630, 117] on div at bounding box center [607, 120] width 120 height 40
click at [615, 189] on div at bounding box center [607, 187] width 120 height 40
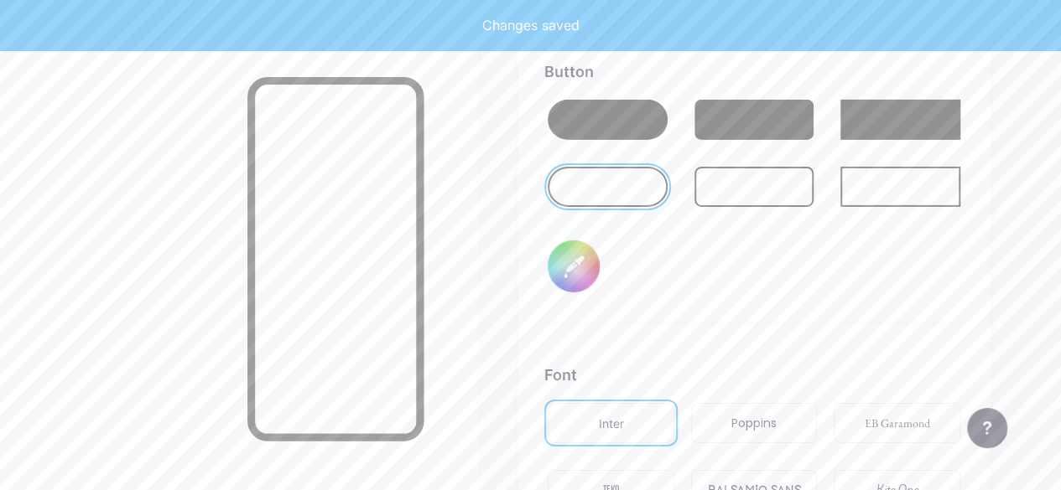
click at [618, 125] on div at bounding box center [607, 120] width 120 height 40
type input "#50a8c8"
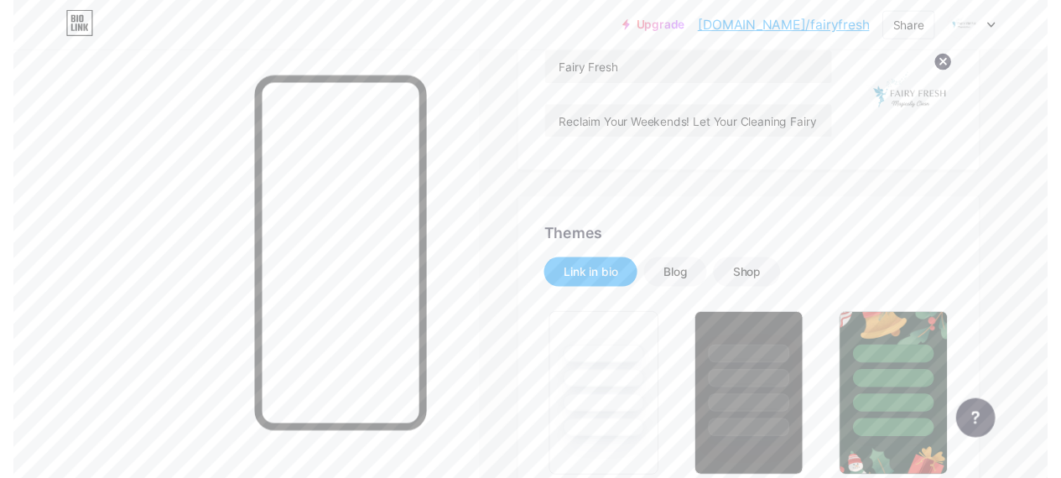
scroll to position [0, 0]
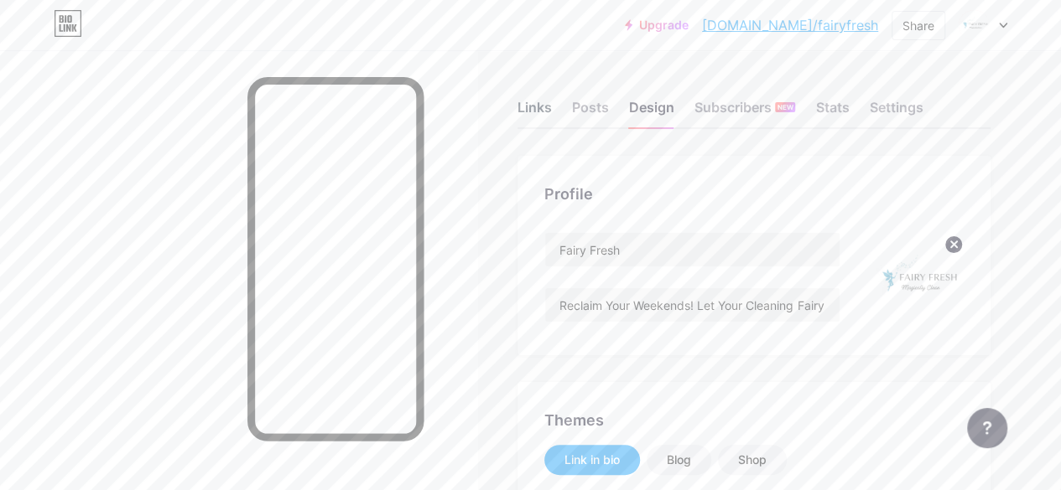
click at [535, 106] on div "Links" at bounding box center [534, 112] width 34 height 30
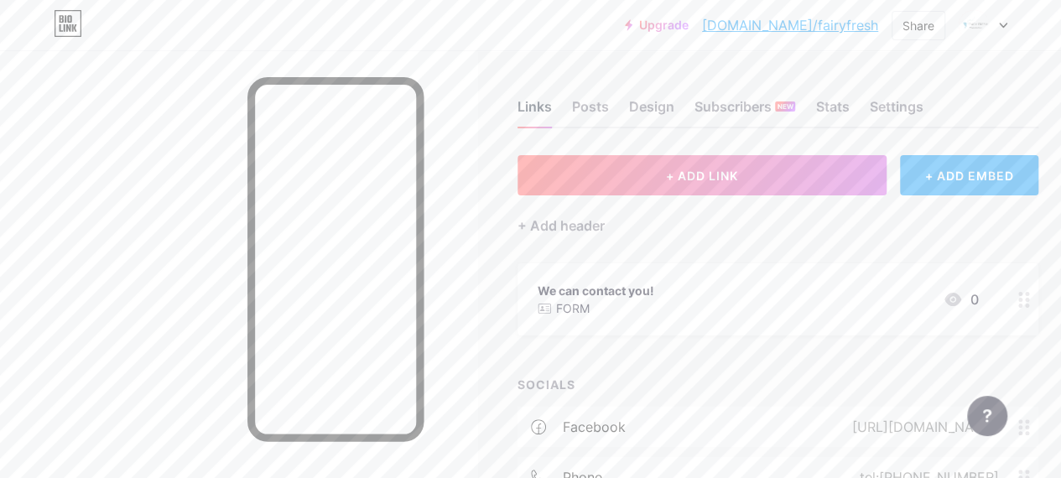
scroll to position [10, 0]
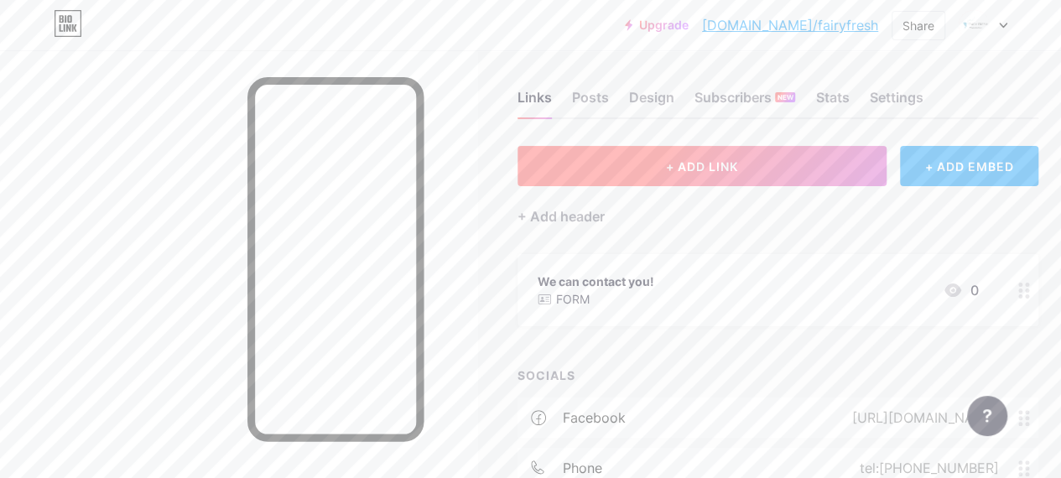
click at [599, 169] on button "+ ADD LINK" at bounding box center [701, 166] width 369 height 40
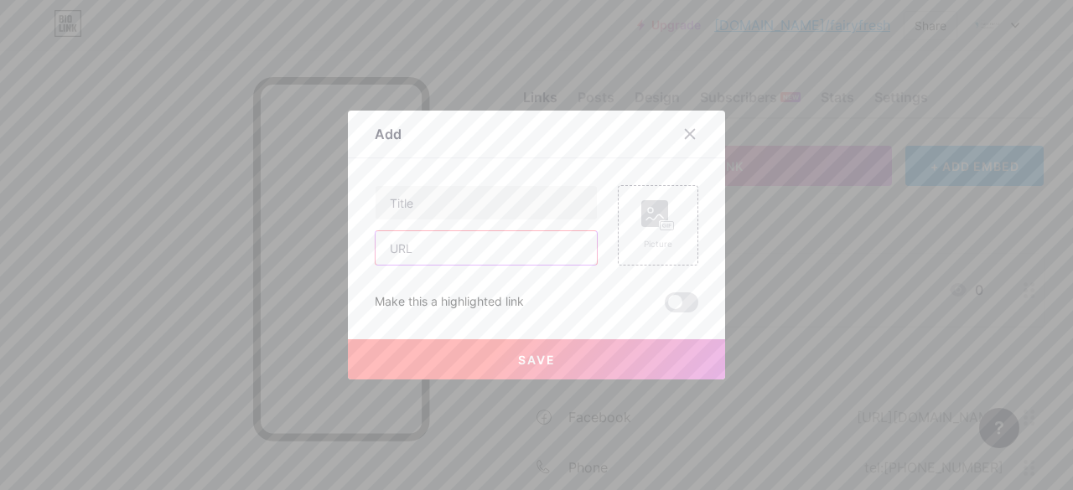
click at [505, 254] on input "text" at bounding box center [486, 248] width 221 height 34
drag, startPoint x: 678, startPoint y: 149, endPoint x: 687, endPoint y: 133, distance: 18.4
click at [687, 133] on div "Add" at bounding box center [536, 138] width 377 height 39
click at [687, 133] on icon at bounding box center [689, 133] width 13 height 13
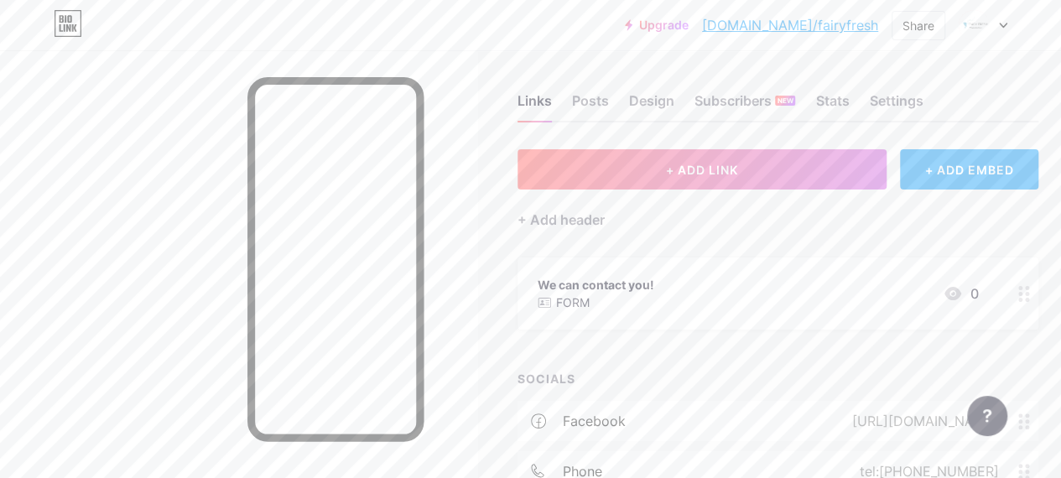
scroll to position [204, 0]
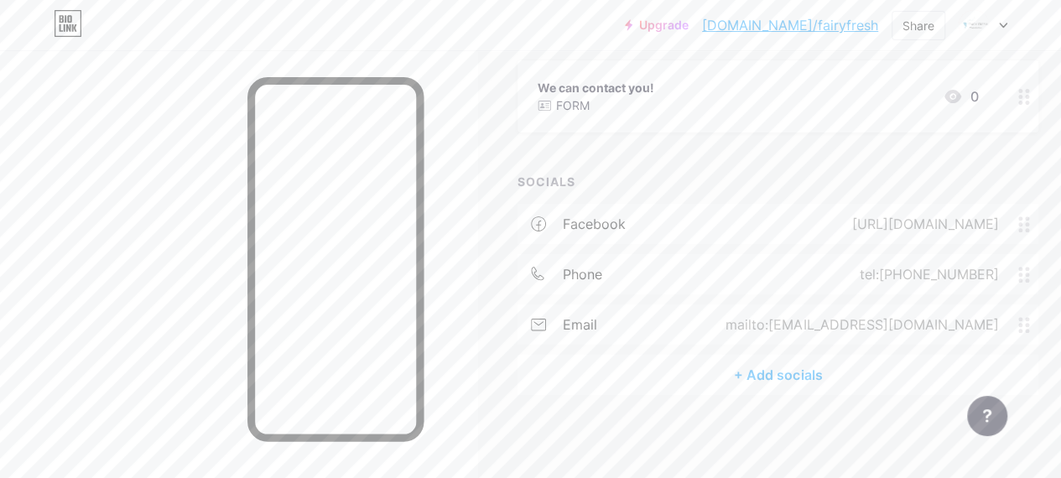
click at [599, 378] on div "+ Add socials" at bounding box center [777, 375] width 521 height 40
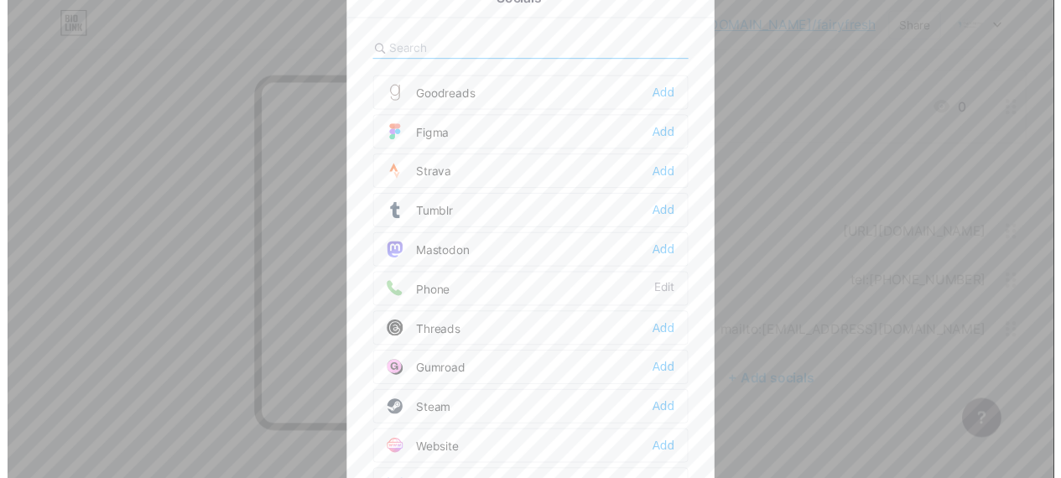
scroll to position [29, 0]
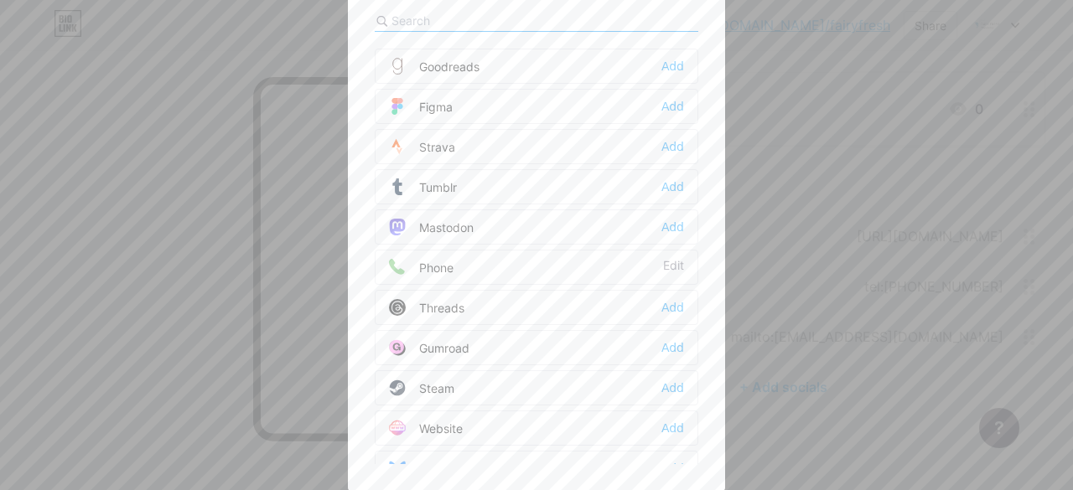
click at [78, 250] on div at bounding box center [536, 216] width 1073 height 490
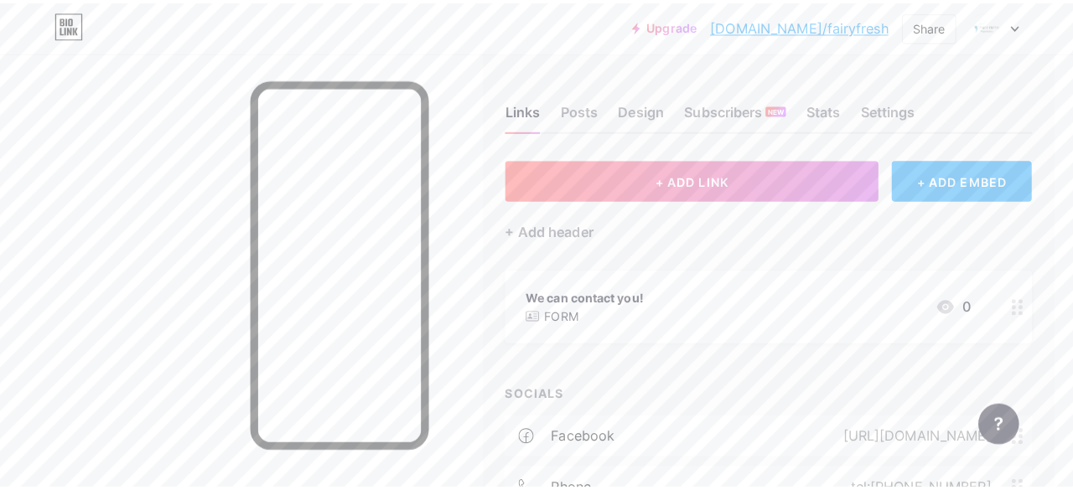
scroll to position [0, 20]
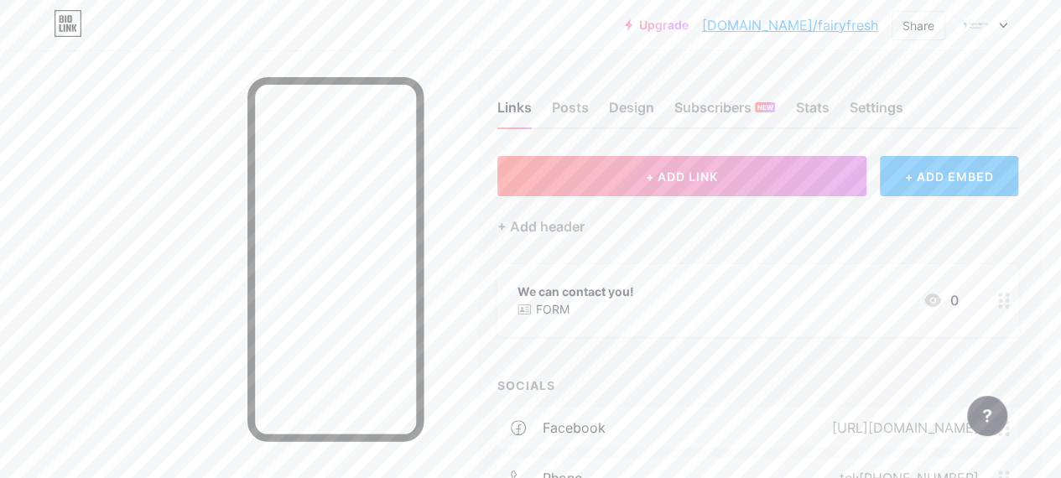
click at [957, 179] on div "+ ADD EMBED" at bounding box center [948, 176] width 138 height 40
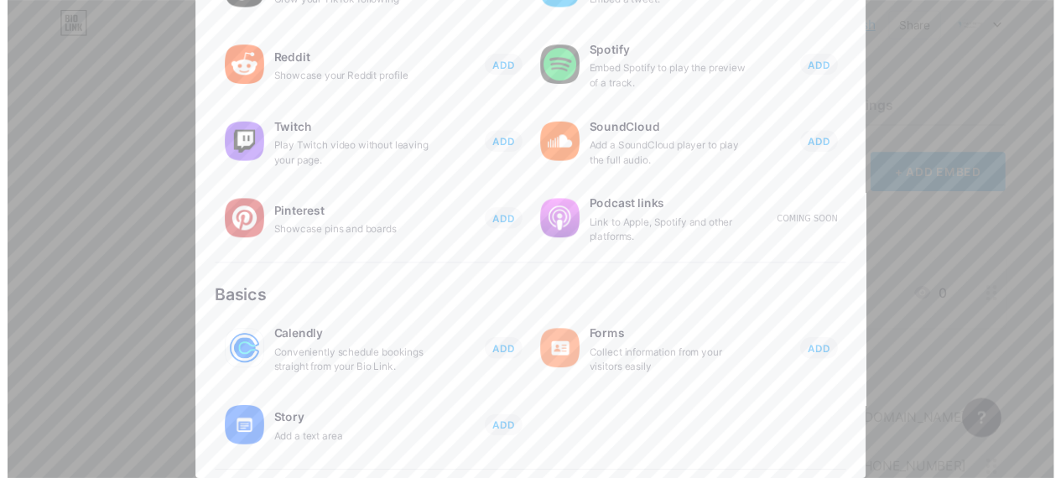
scroll to position [0, 0]
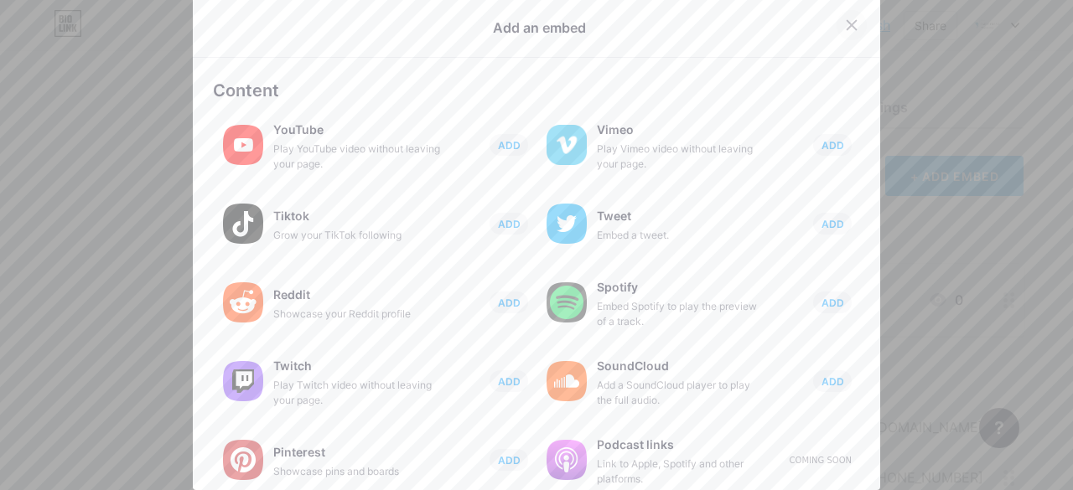
click at [843, 18] on div at bounding box center [852, 25] width 30 height 30
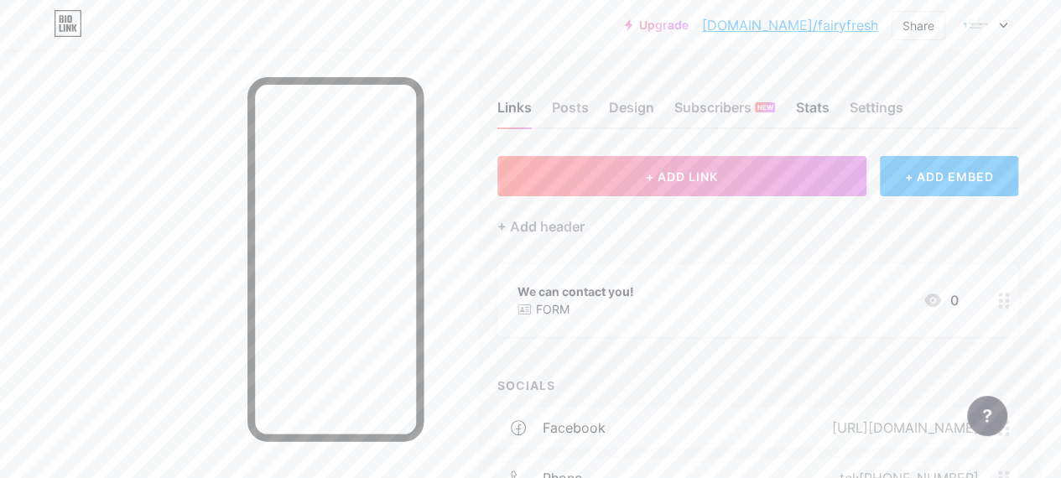
click at [814, 112] on div "Stats" at bounding box center [812, 112] width 34 height 30
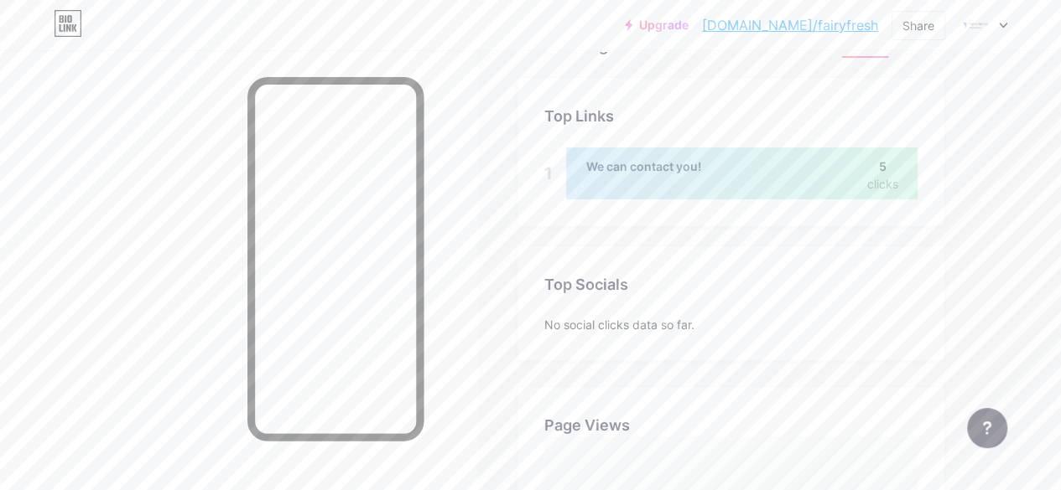
scroll to position [123, 0]
click at [677, 181] on div at bounding box center [741, 173] width 351 height 52
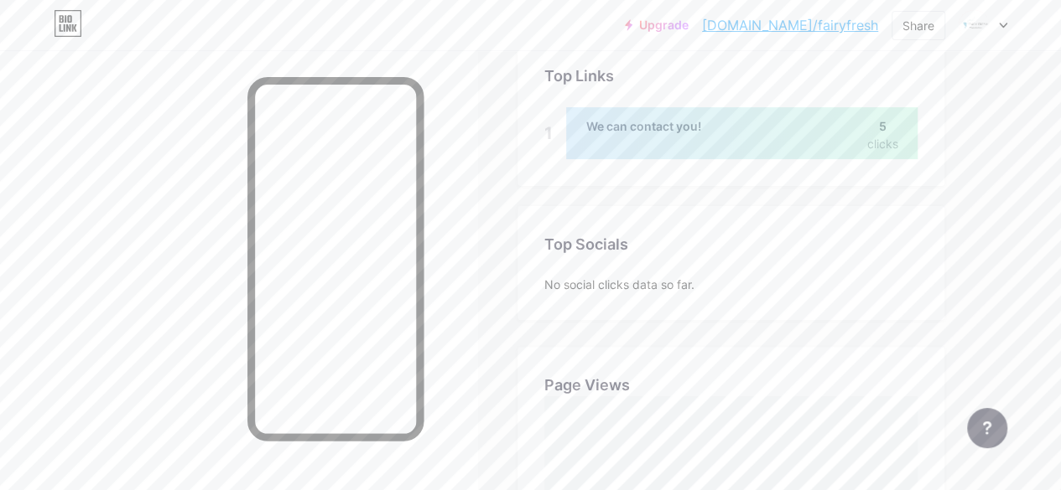
scroll to position [0, 0]
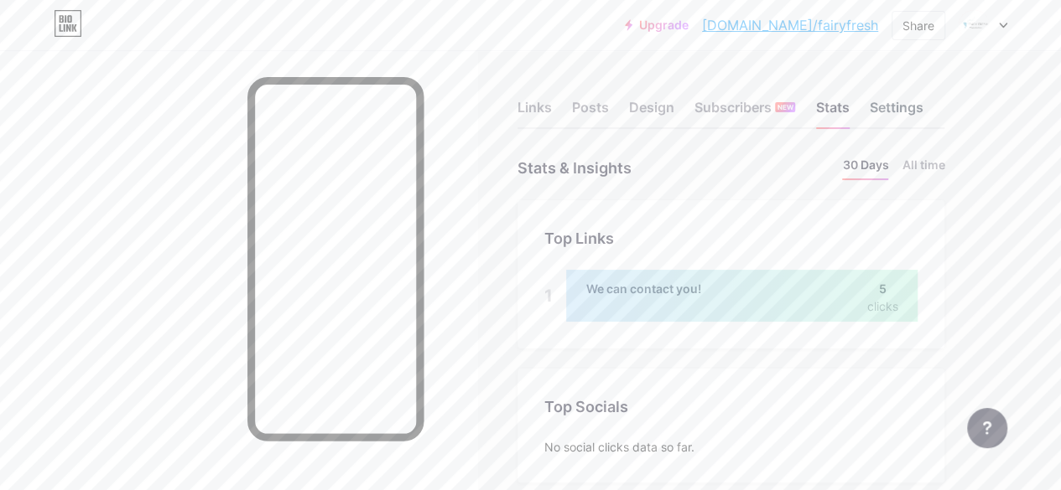
click at [904, 109] on div "Settings" at bounding box center [896, 112] width 54 height 30
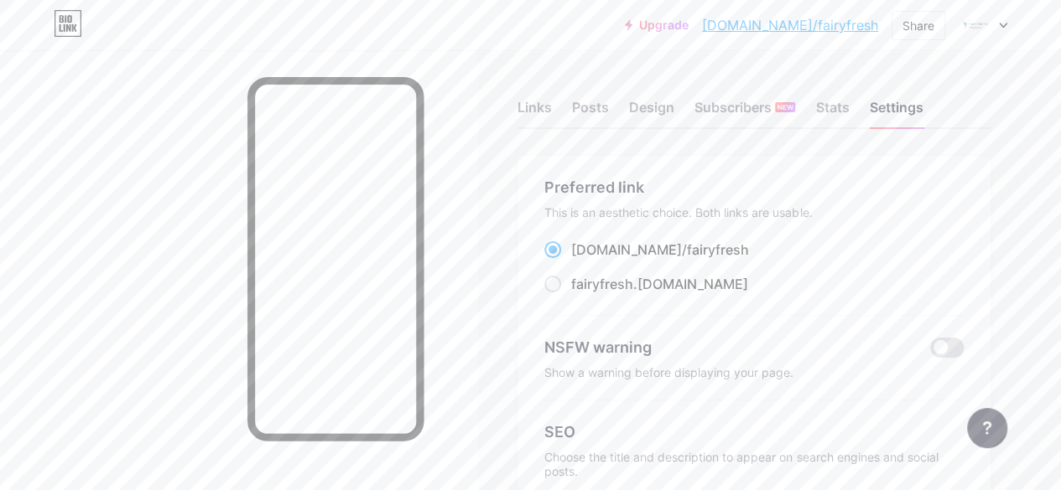
click at [814, 29] on link "[DOMAIN_NAME]/fairyfresh" at bounding box center [790, 25] width 176 height 20
